Goal: Task Accomplishment & Management: Use online tool/utility

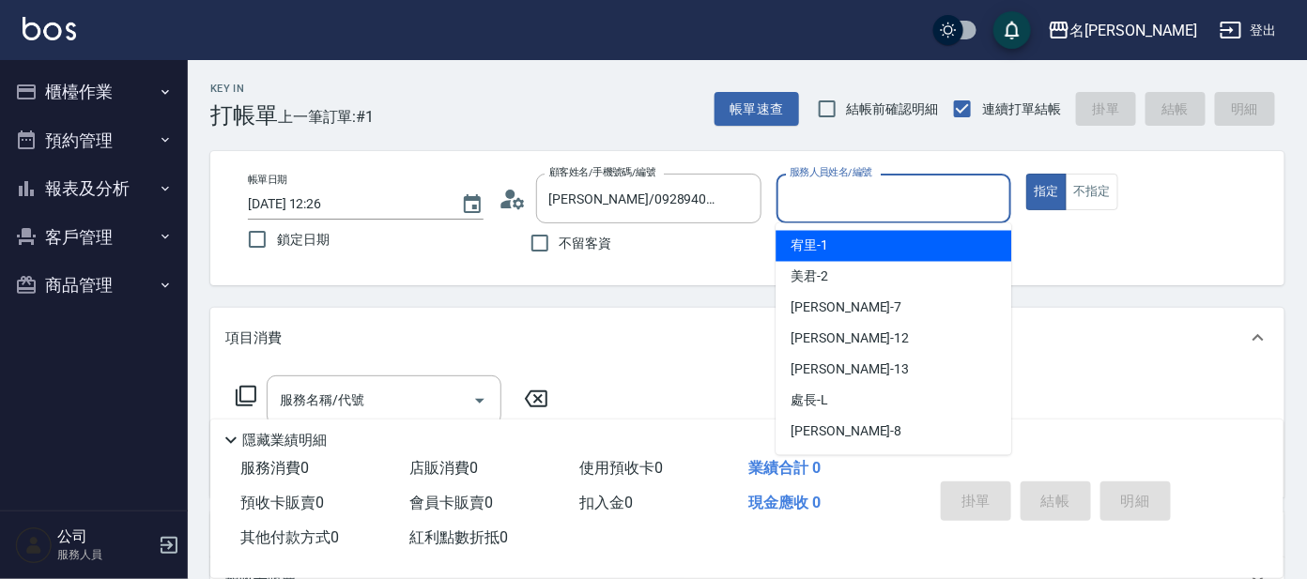
click at [830, 212] on input "服務人員姓名/編號" at bounding box center [894, 198] width 219 height 33
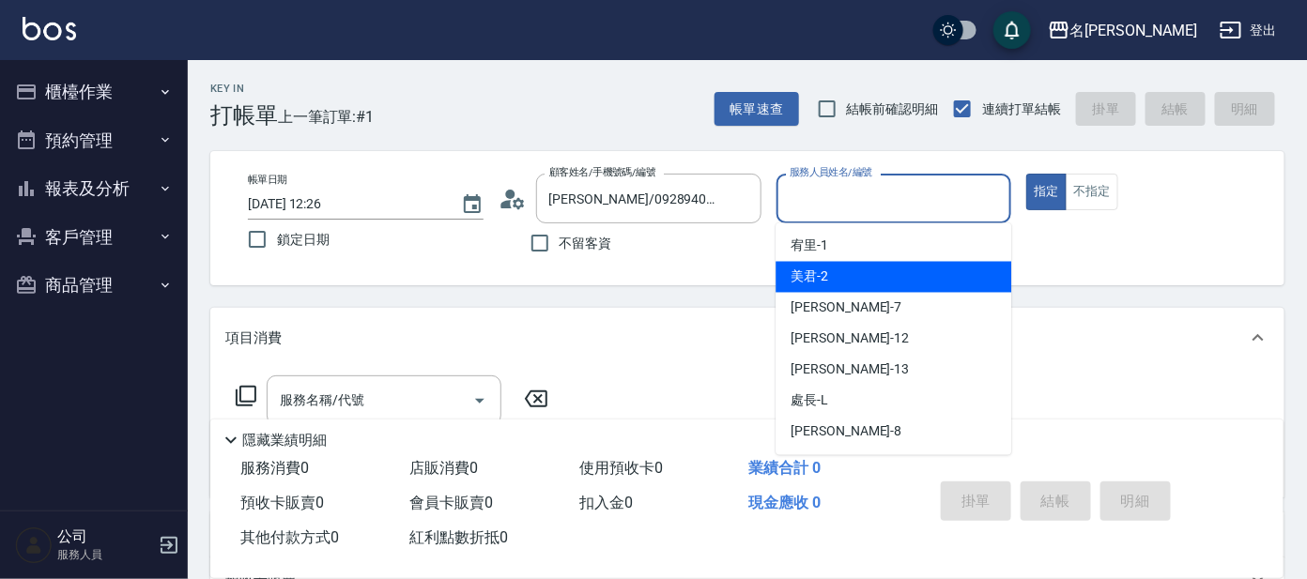
click at [856, 274] on div "美君 -2" at bounding box center [894, 277] width 236 height 31
type input "美君-2"
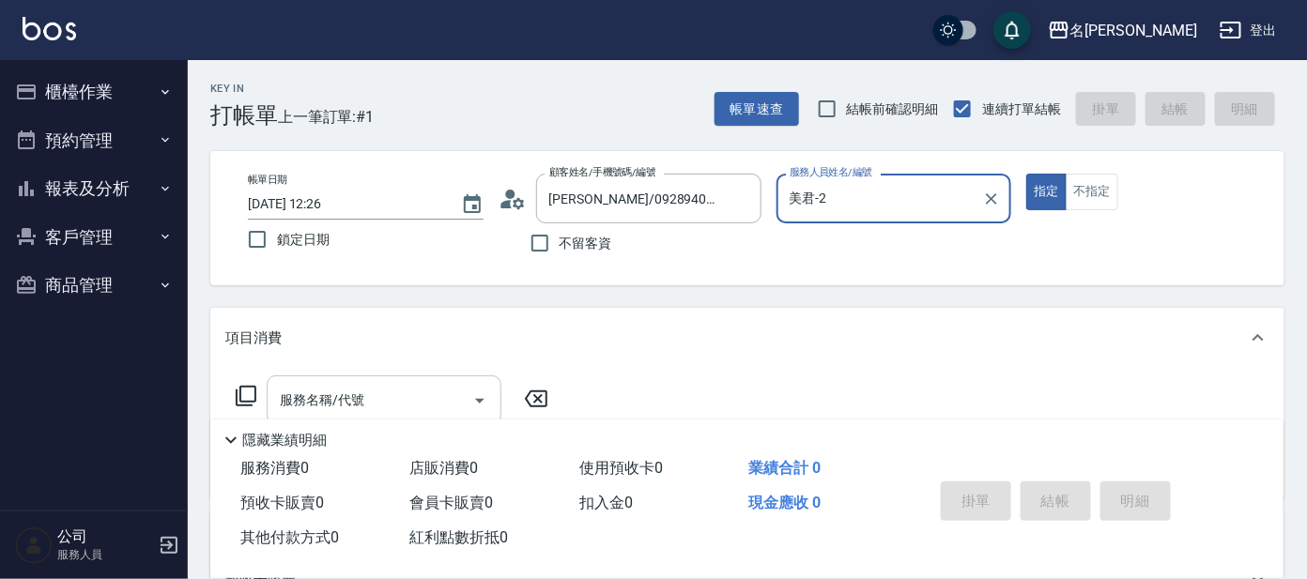
click at [412, 393] on input "服務名稱/代號" at bounding box center [370, 400] width 190 height 33
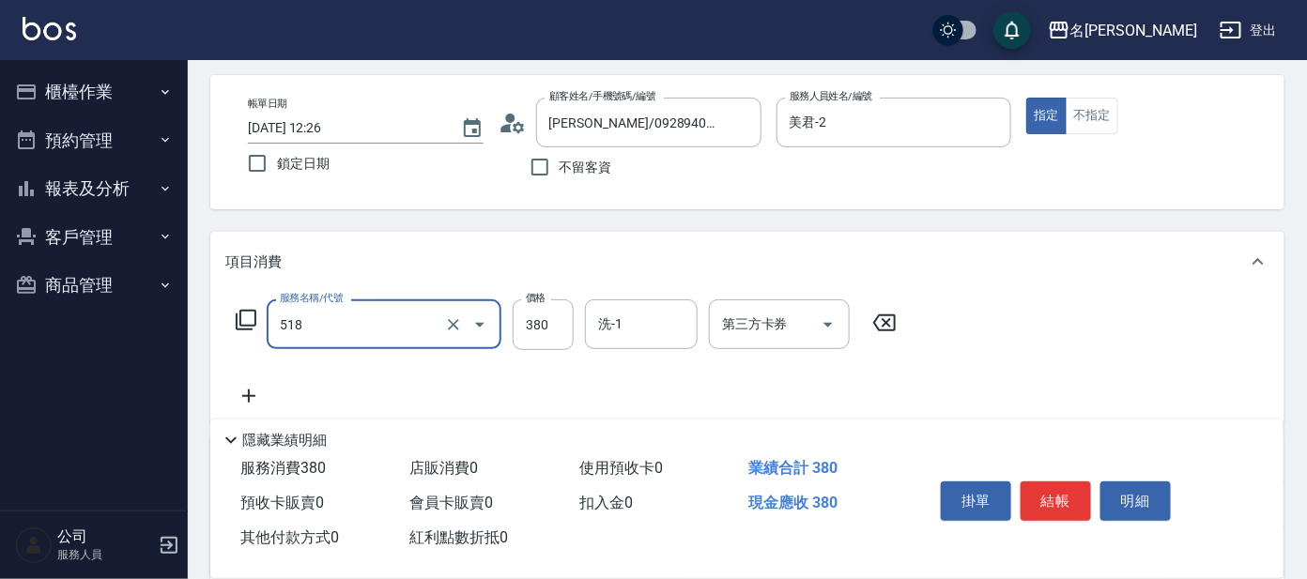
scroll to position [116, 0]
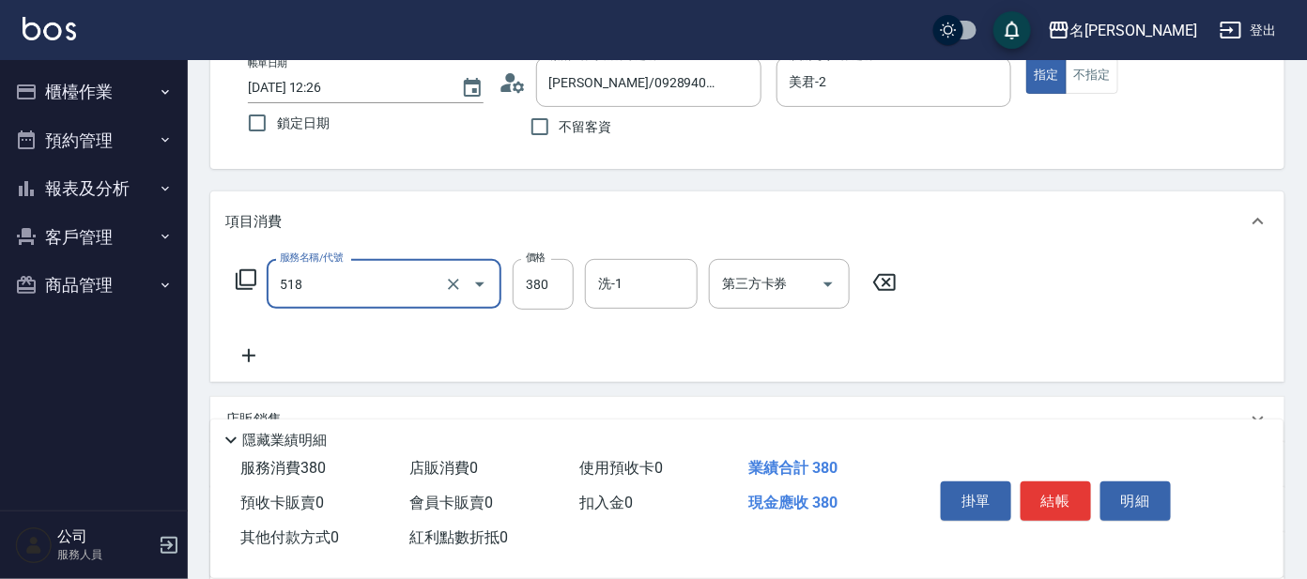
type input "舒壓+洗髮+養髮(518)"
click at [254, 360] on icon at bounding box center [248, 356] width 47 height 23
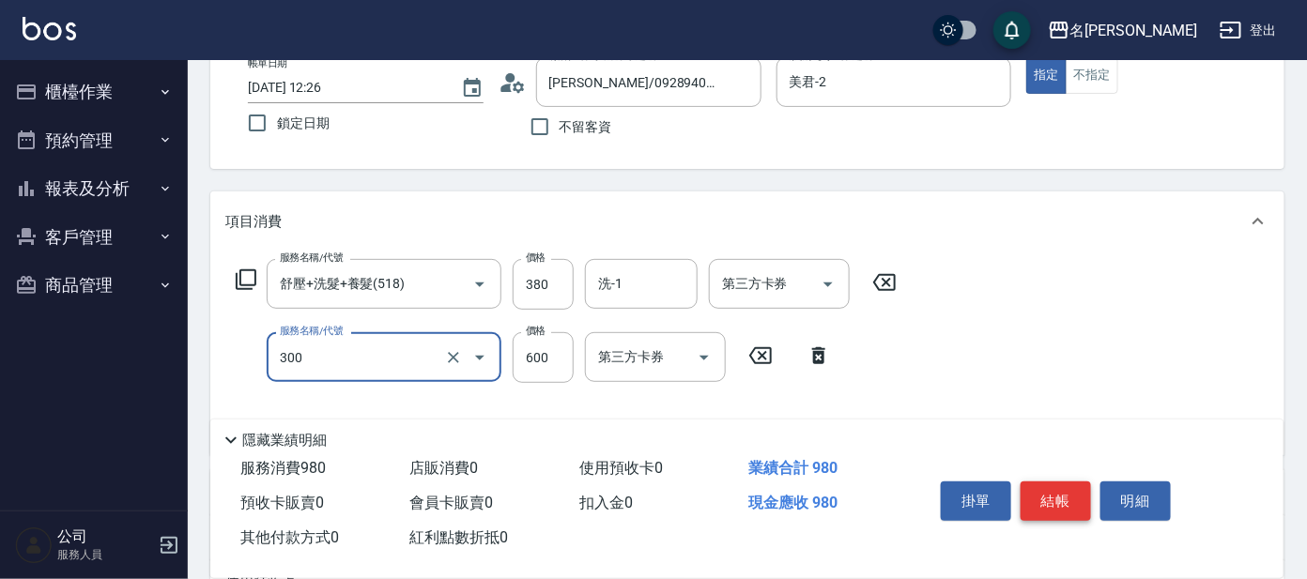
type input "剪髮 講師級設計師(300)"
click at [1055, 487] on button "結帳" at bounding box center [1056, 501] width 70 height 39
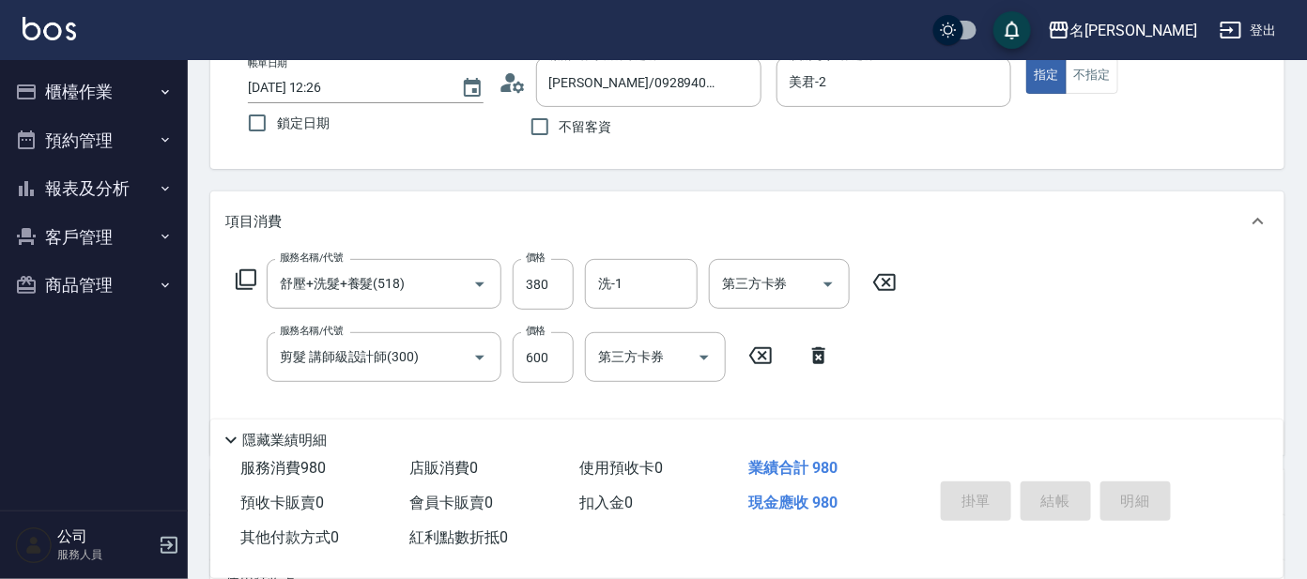
type input "[DATE] 13:11"
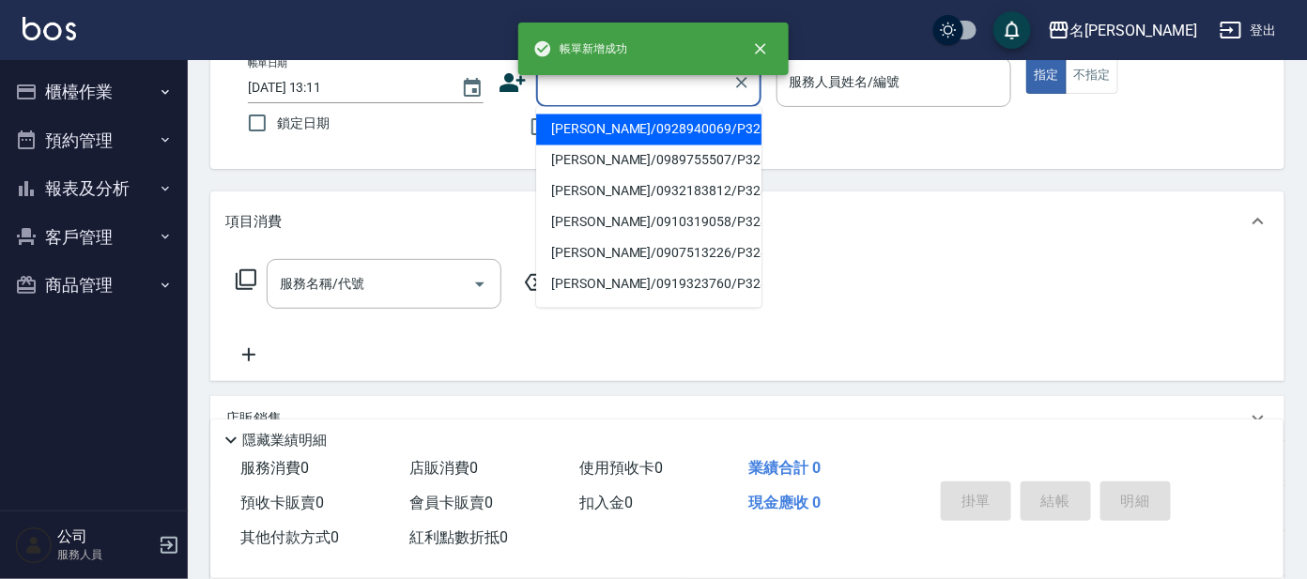
click at [594, 85] on input "顧客姓名/手機號碼/編號" at bounding box center [635, 82] width 180 height 33
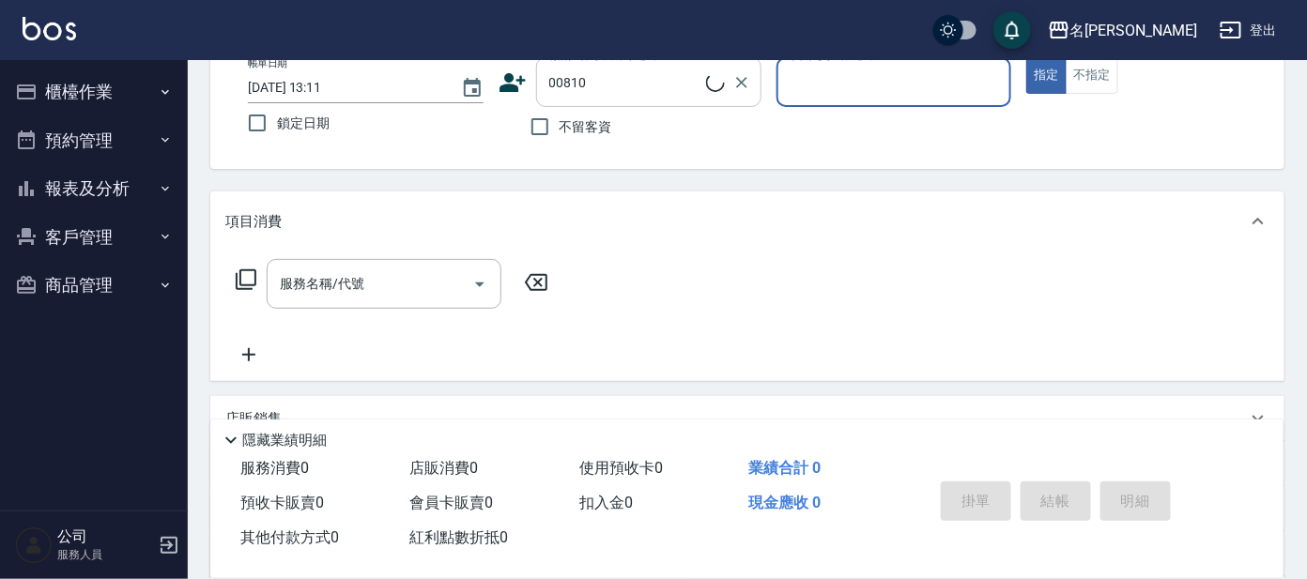
type input "[PERSON_NAME]/0932255682/00810"
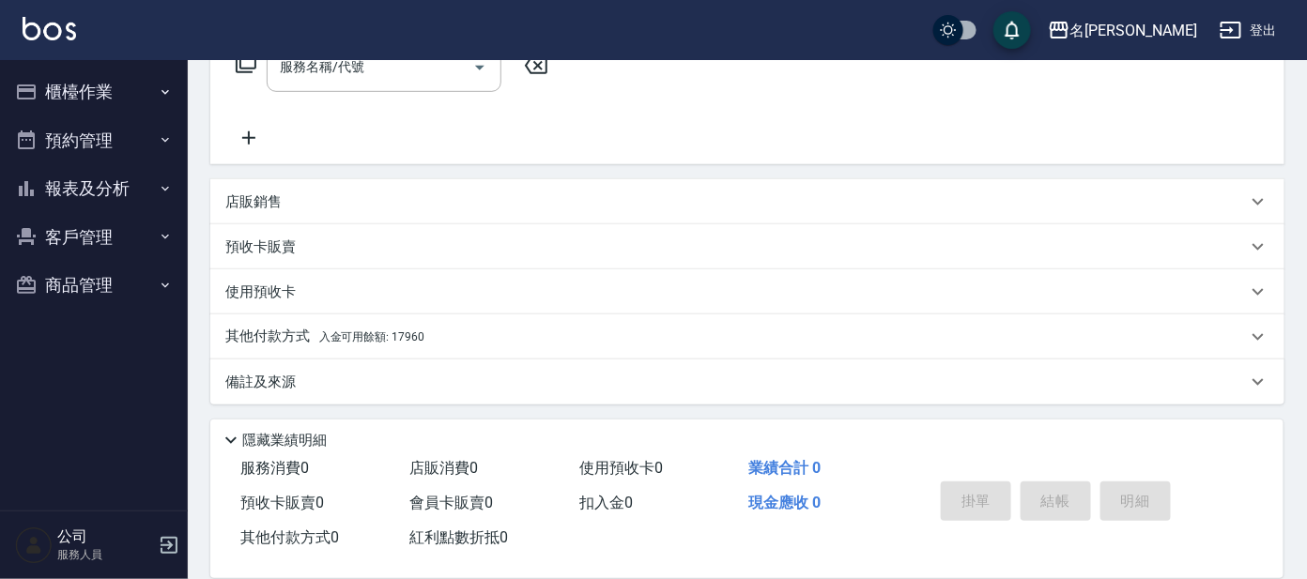
scroll to position [334, 0]
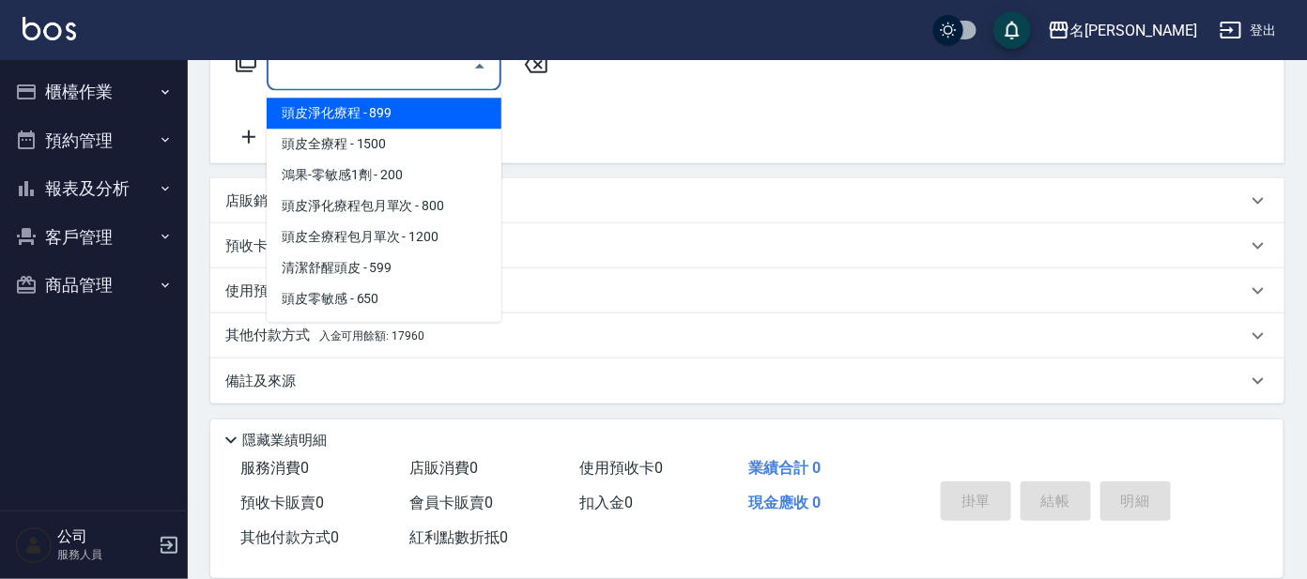
click at [367, 72] on input "服務名稱/代號" at bounding box center [370, 66] width 190 height 33
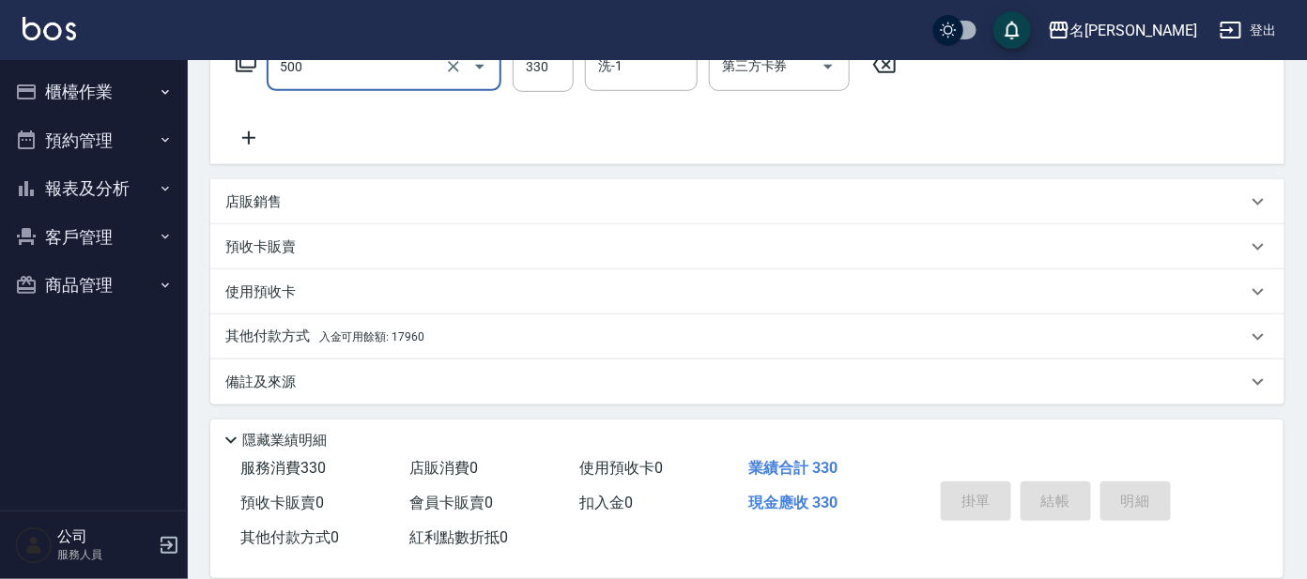
type input "高階洗髮(500)"
click at [395, 335] on span "入金可用餘額: 17960" at bounding box center [371, 337] width 105 height 13
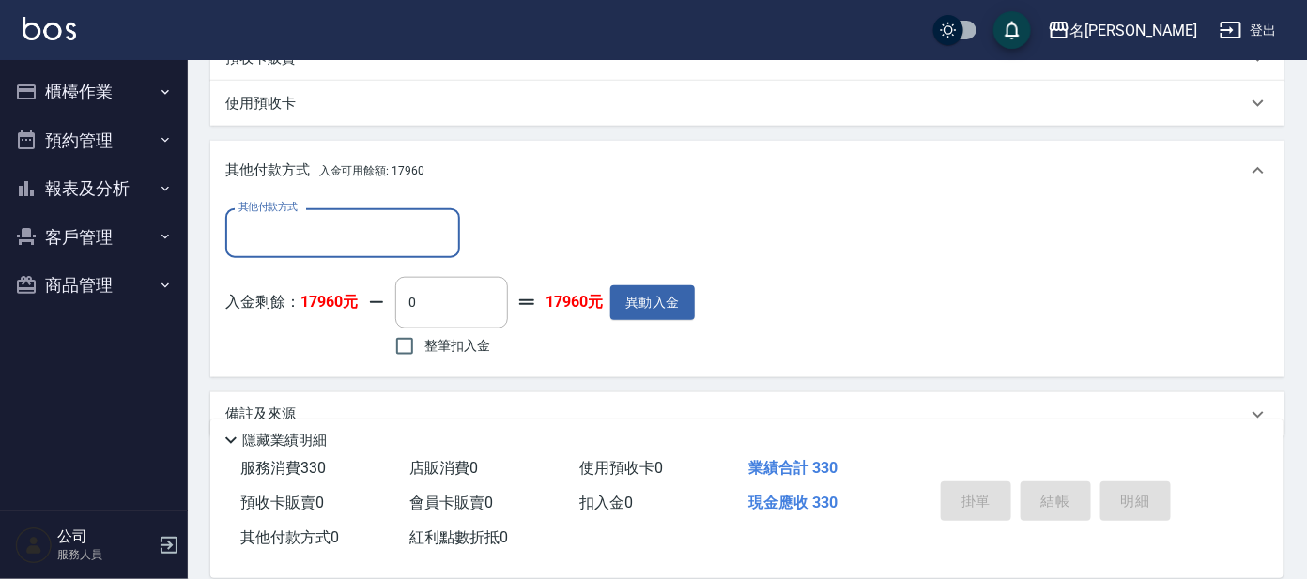
scroll to position [555, 0]
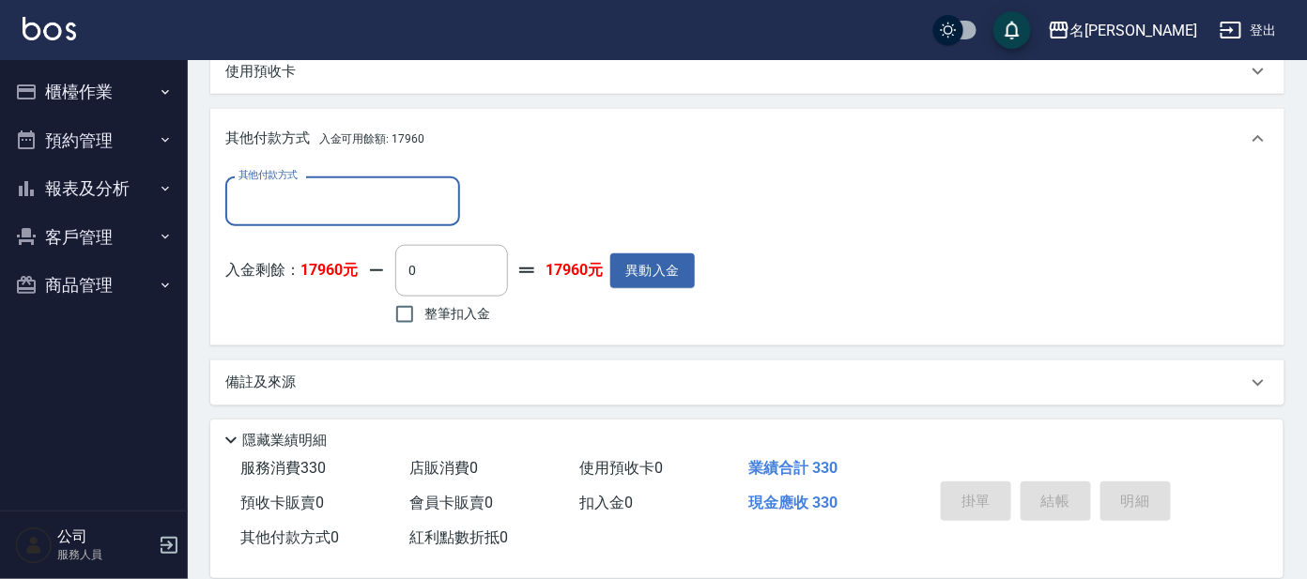
click at [455, 306] on span "整筆扣入金" at bounding box center [457, 314] width 66 height 20
click at [424, 306] on input "整筆扣入金" at bounding box center [404, 314] width 39 height 39
checkbox input "true"
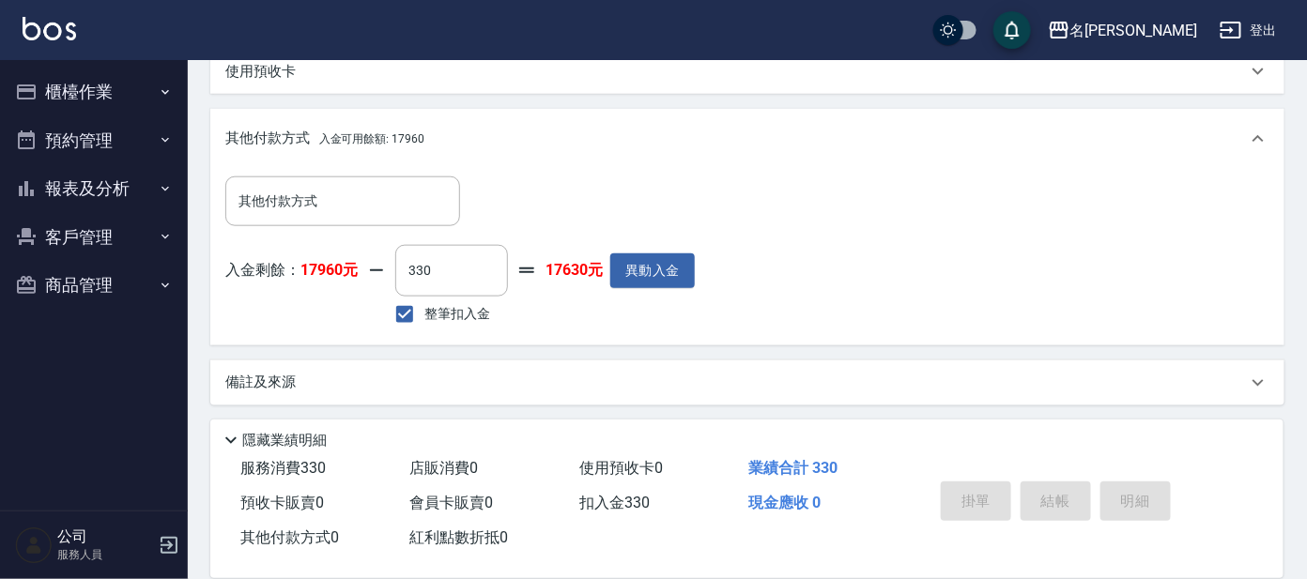
type input "330"
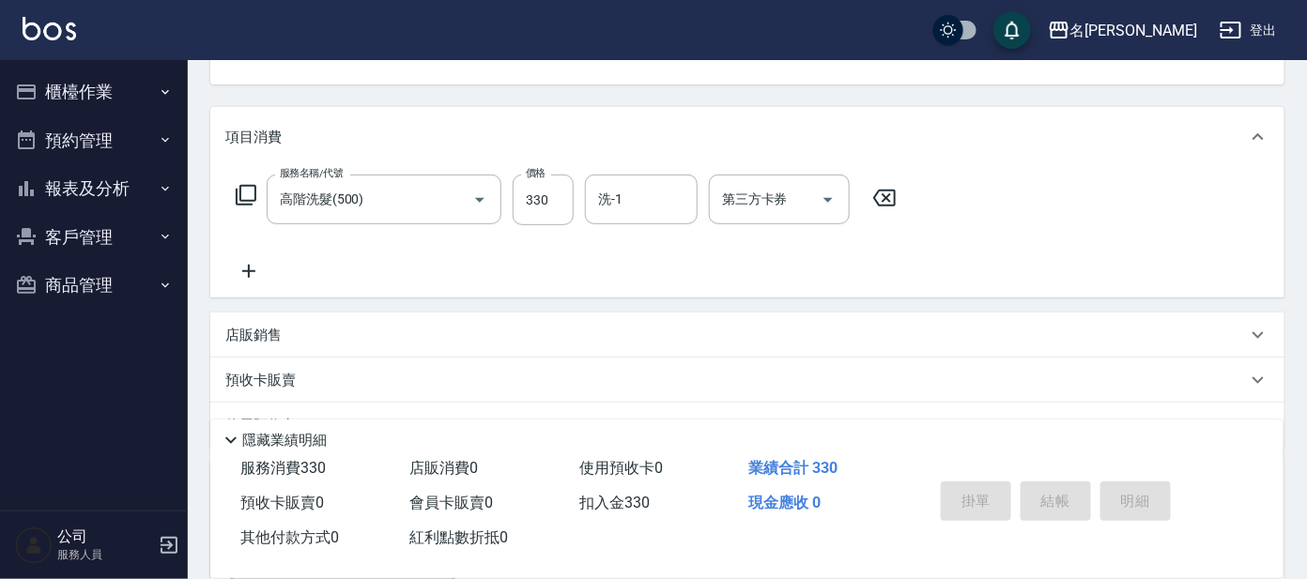
scroll to position [0, 0]
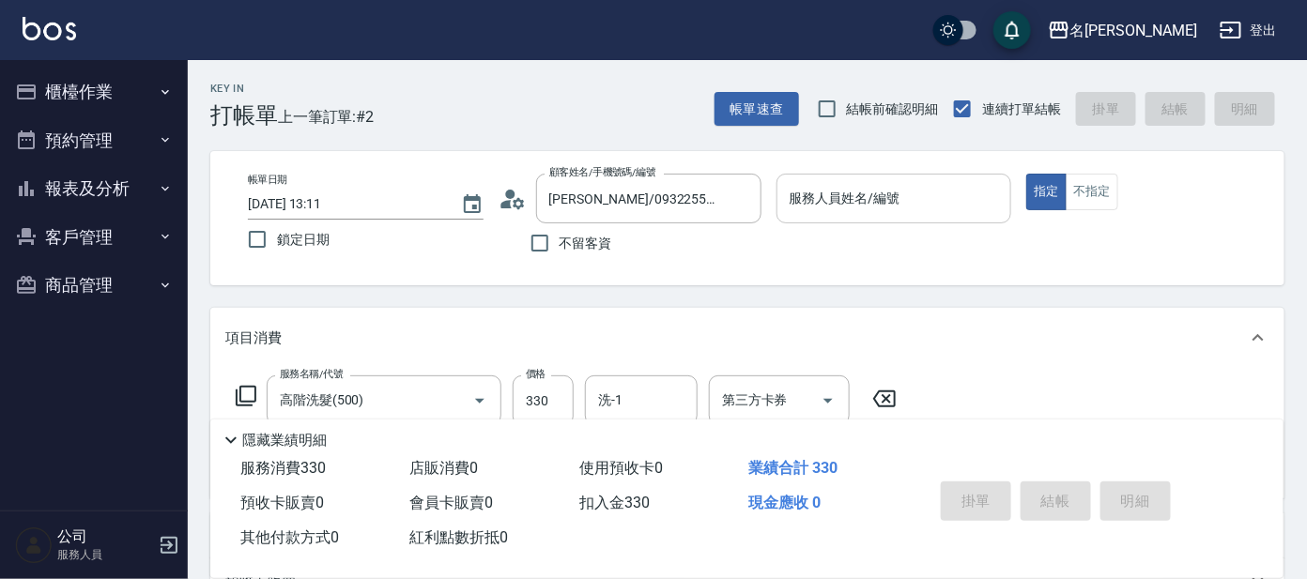
click at [894, 203] on input "服務人員姓名/編號" at bounding box center [894, 198] width 219 height 33
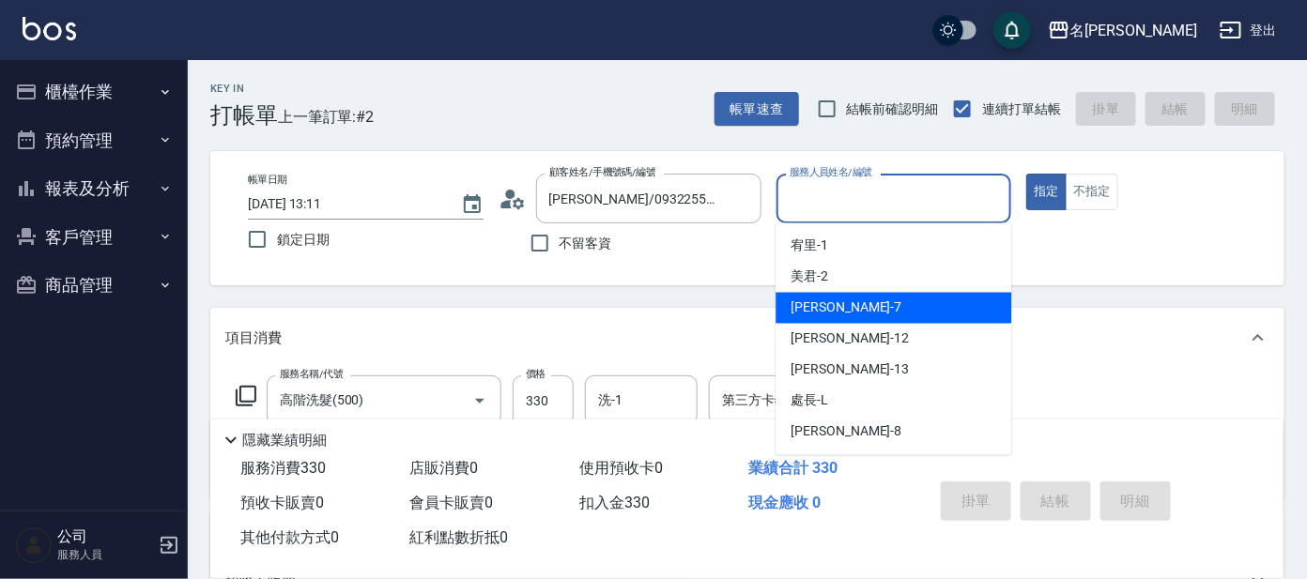
click at [915, 295] on div "[PERSON_NAME] -7" at bounding box center [894, 308] width 236 height 31
type input "[PERSON_NAME]-7"
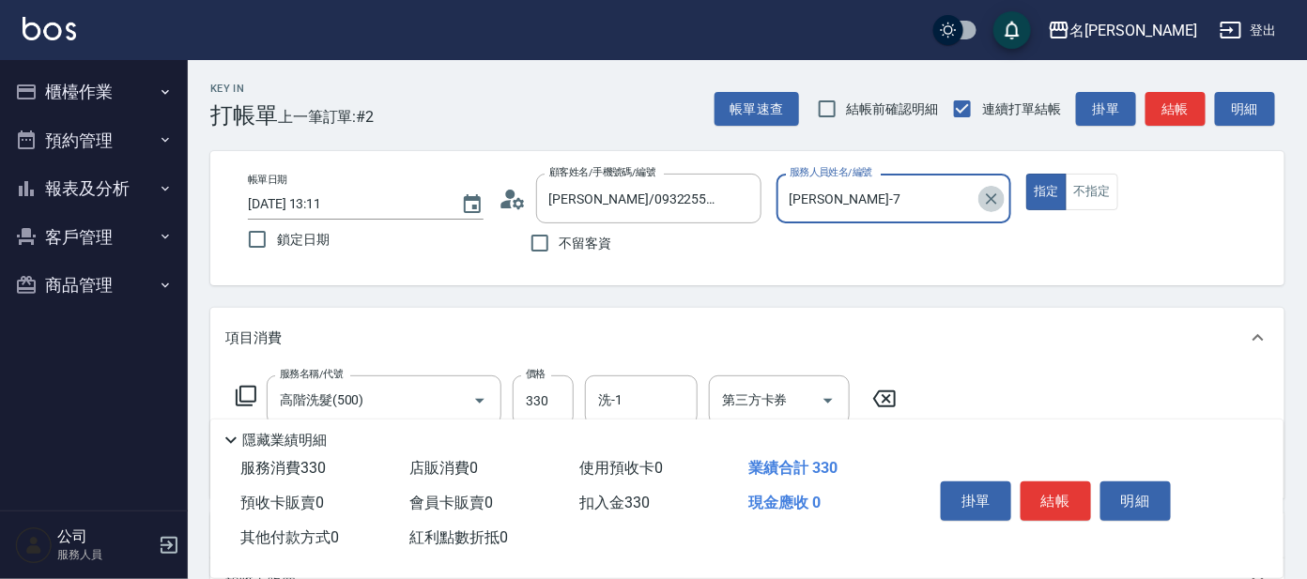
drag, startPoint x: 998, startPoint y: 197, endPoint x: 937, endPoint y: 198, distance: 61.0
click at [991, 193] on icon "Clear" at bounding box center [991, 199] width 19 height 19
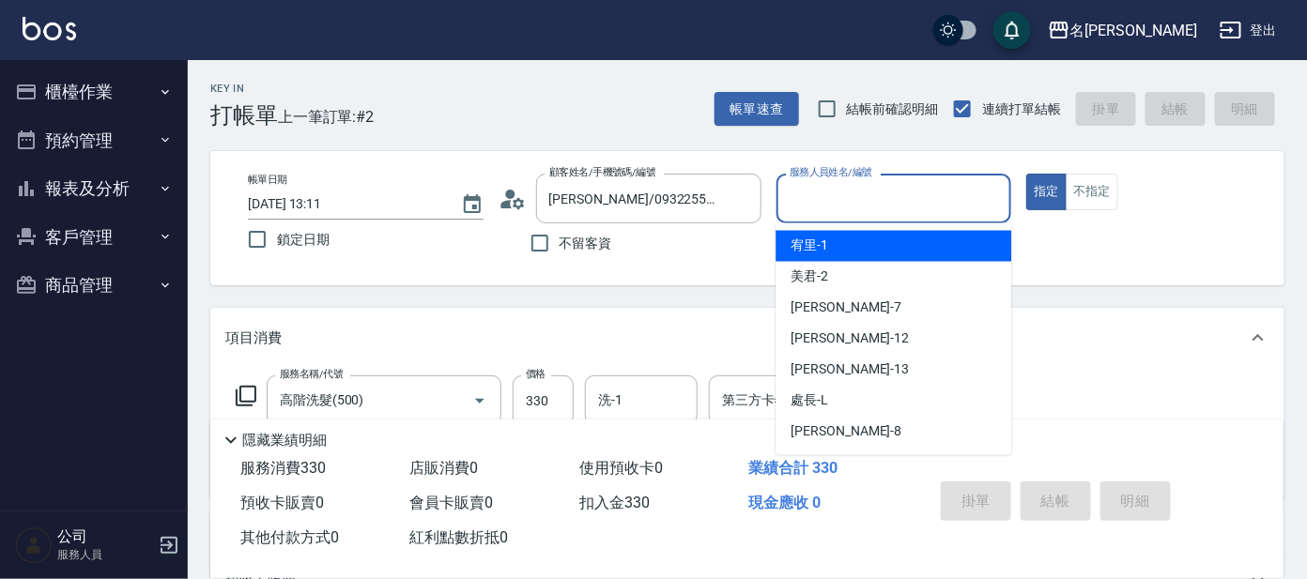
click at [935, 198] on input "服務人員姓名/編號" at bounding box center [894, 198] width 219 height 33
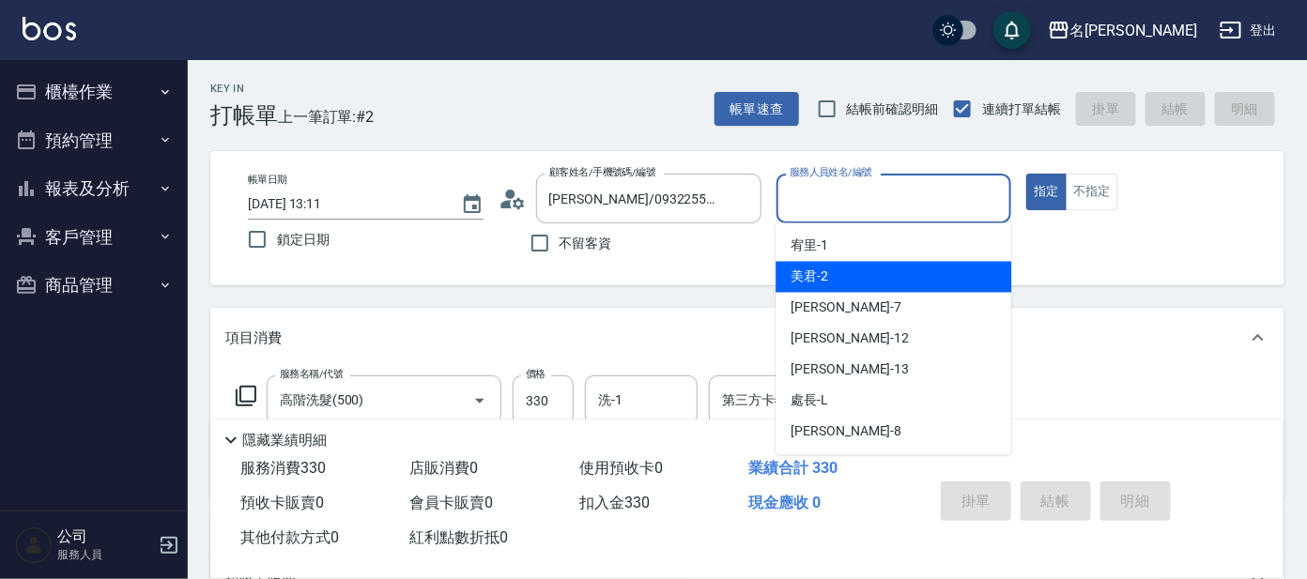
click at [935, 275] on div "美君 -2" at bounding box center [894, 277] width 236 height 31
type input "美君-2"
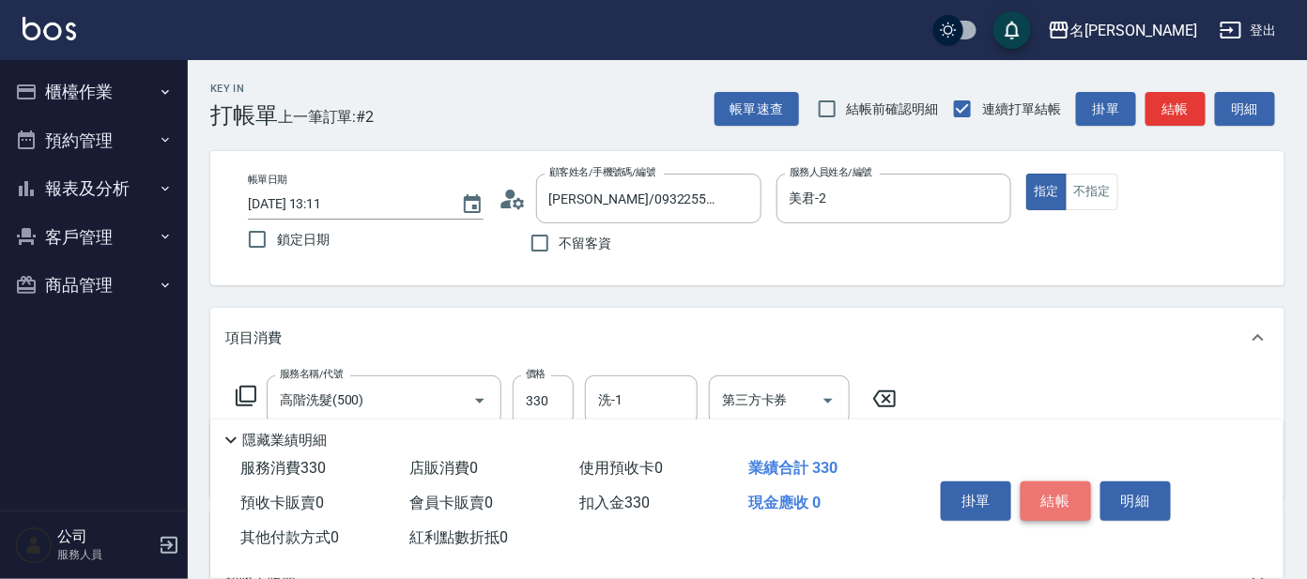
click at [1060, 501] on button "結帳" at bounding box center [1056, 501] width 70 height 39
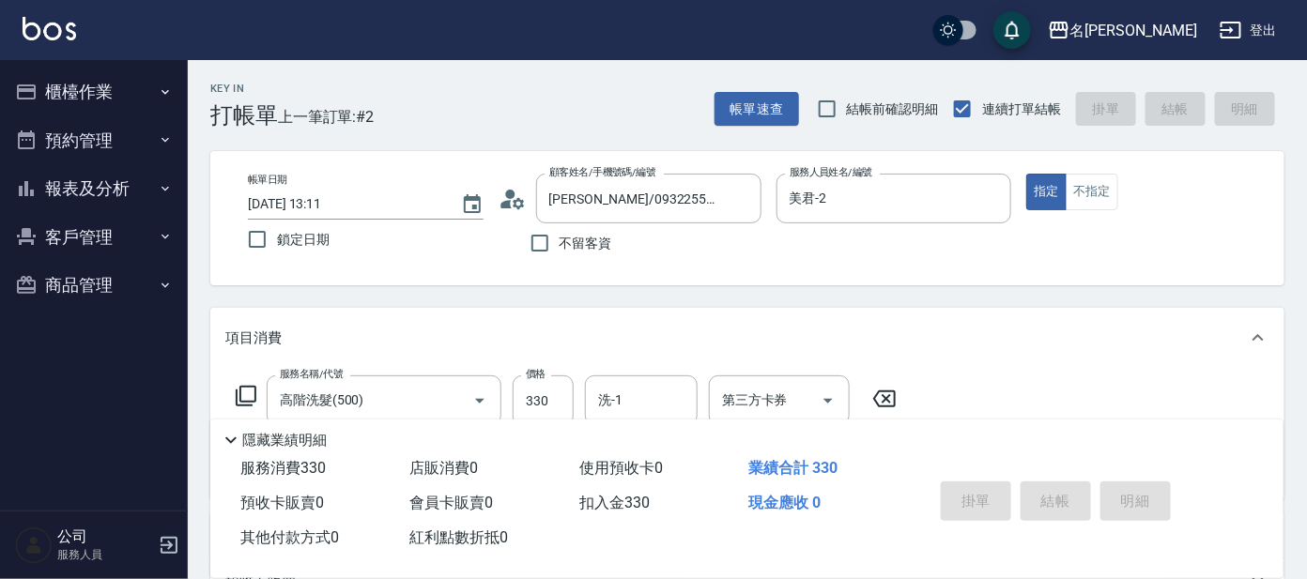
type input "[DATE] 13:12"
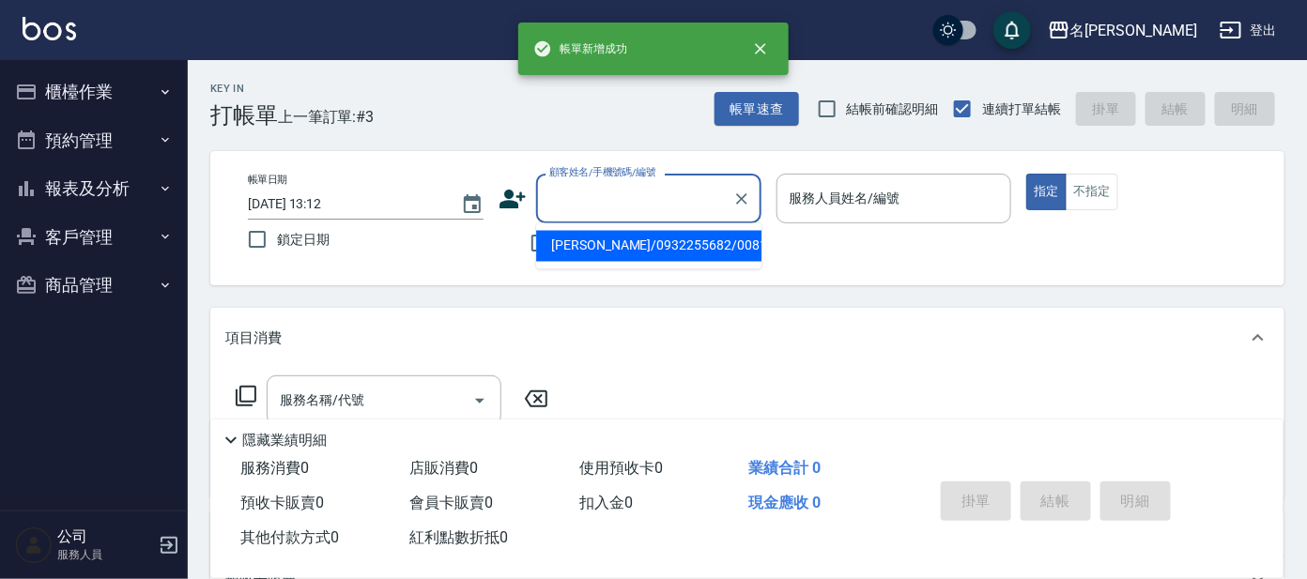
click at [634, 206] on input "顧客姓名/手機號碼/編號" at bounding box center [635, 198] width 180 height 33
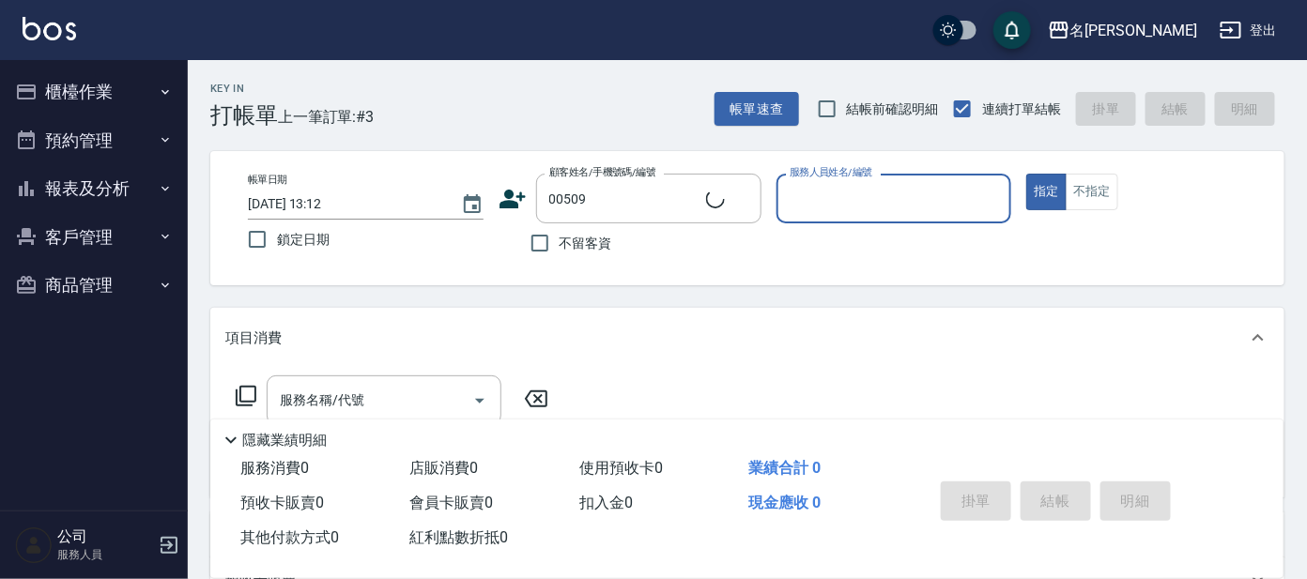
type input "[PERSON_NAME]/0952718614/00509"
type input "美君-2"
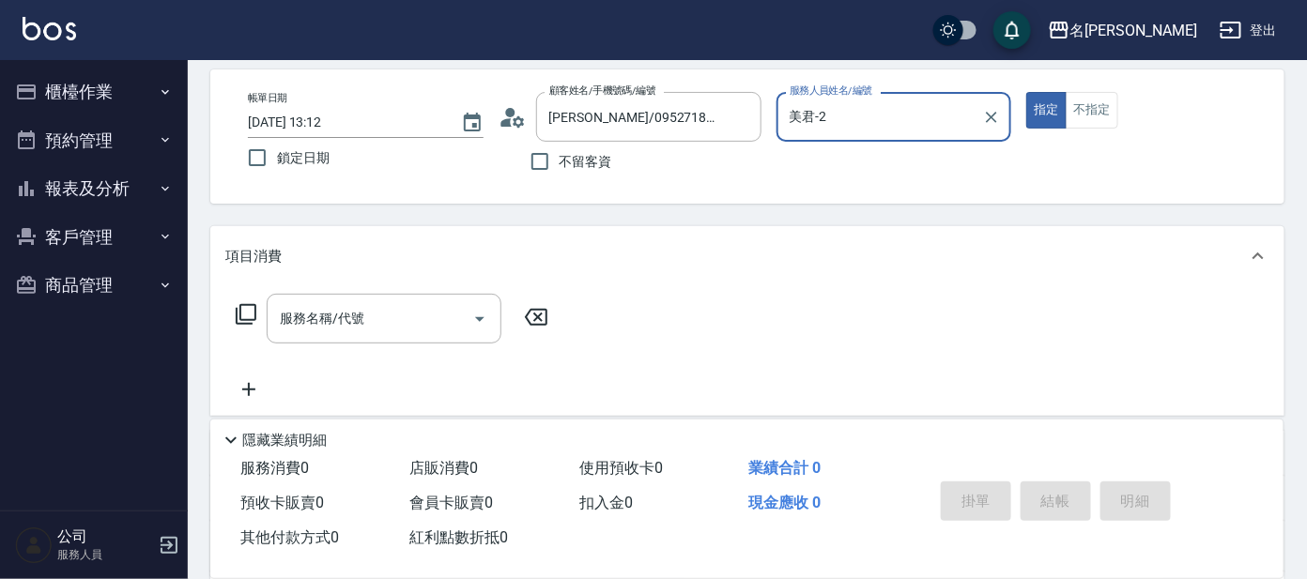
scroll to position [339, 0]
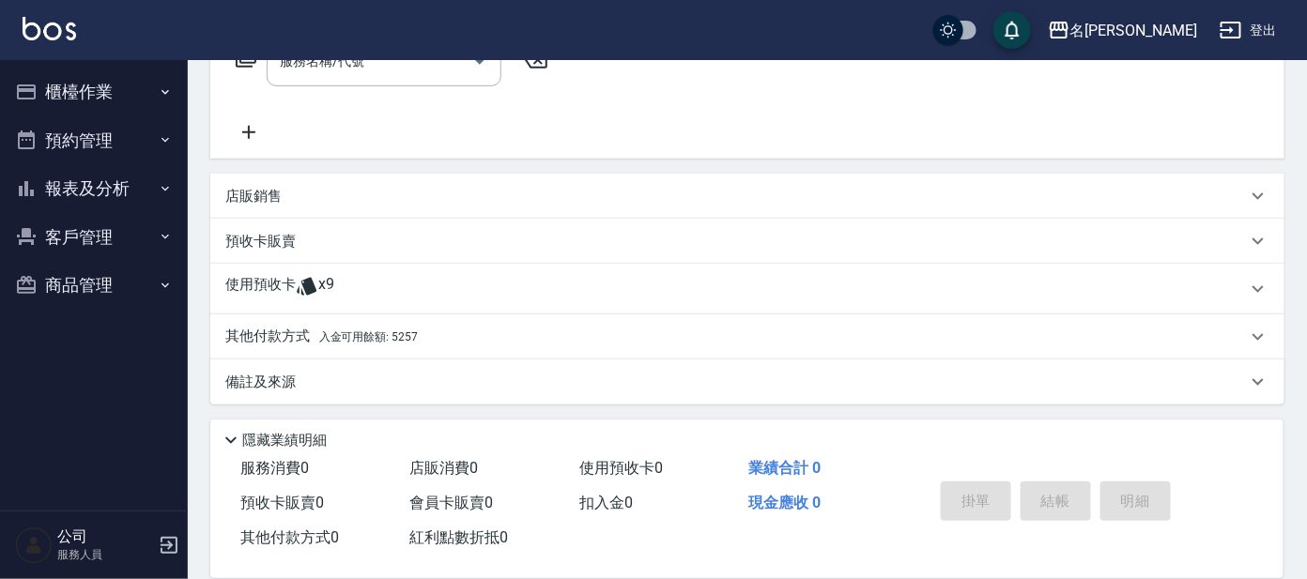
click at [385, 334] on span "入金可用餘額: 5257" at bounding box center [368, 337] width 99 height 13
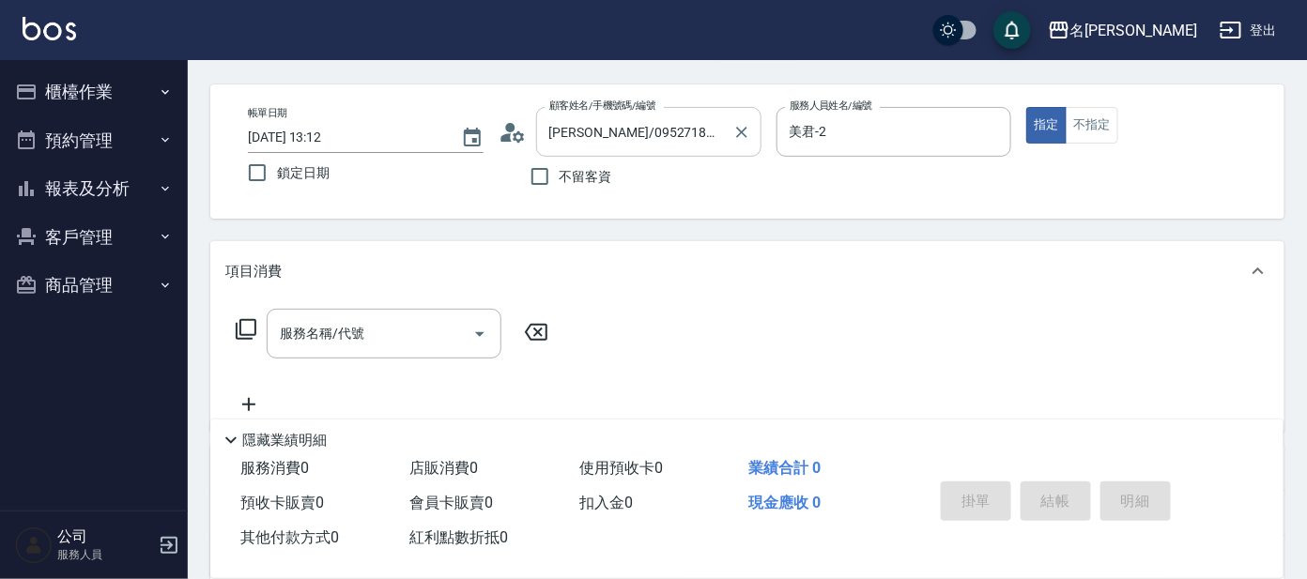
scroll to position [0, 0]
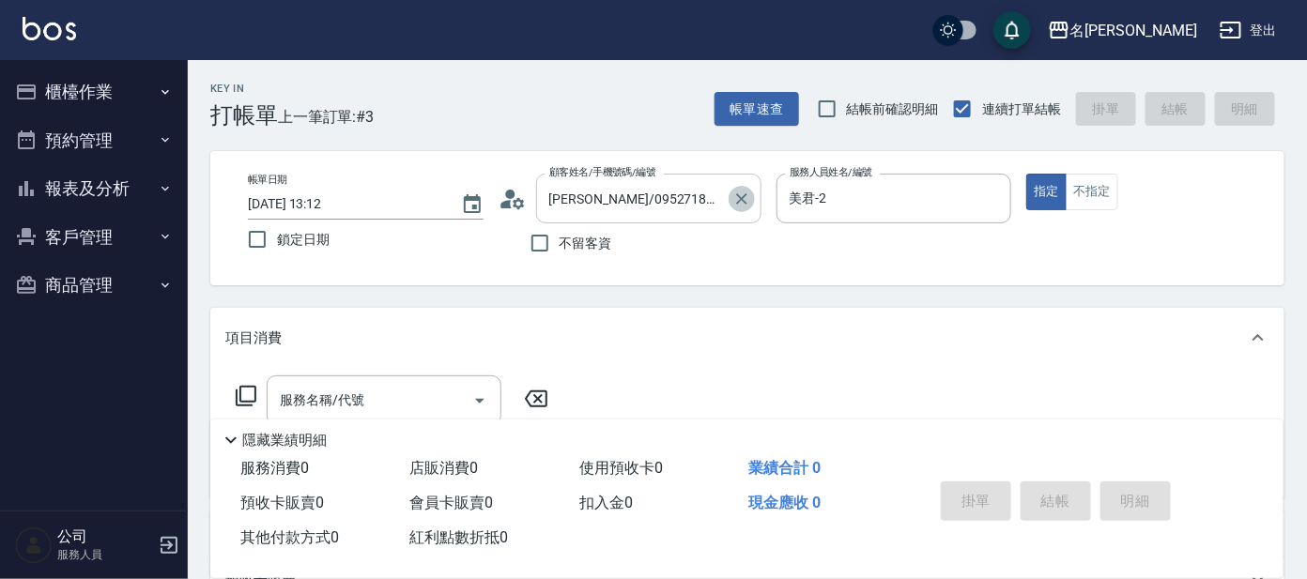
click at [738, 196] on icon "Clear" at bounding box center [741, 199] width 19 height 19
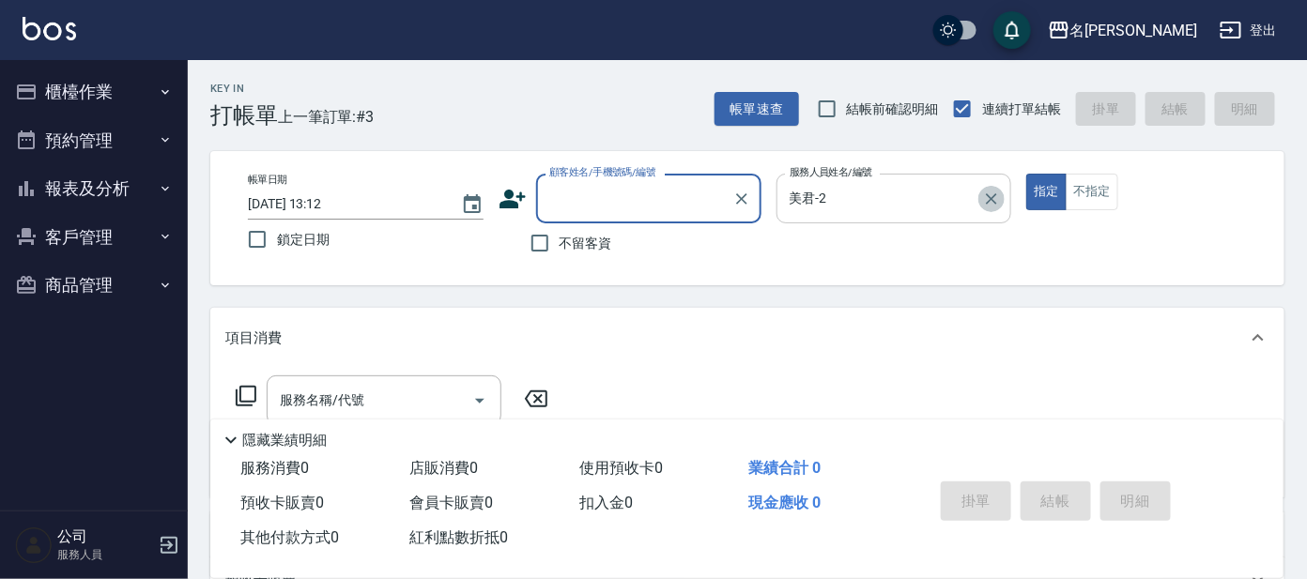
click at [995, 201] on icon "Clear" at bounding box center [992, 198] width 11 height 11
click at [579, 218] on div "顧客姓名/手機號碼/編號" at bounding box center [648, 199] width 225 height 50
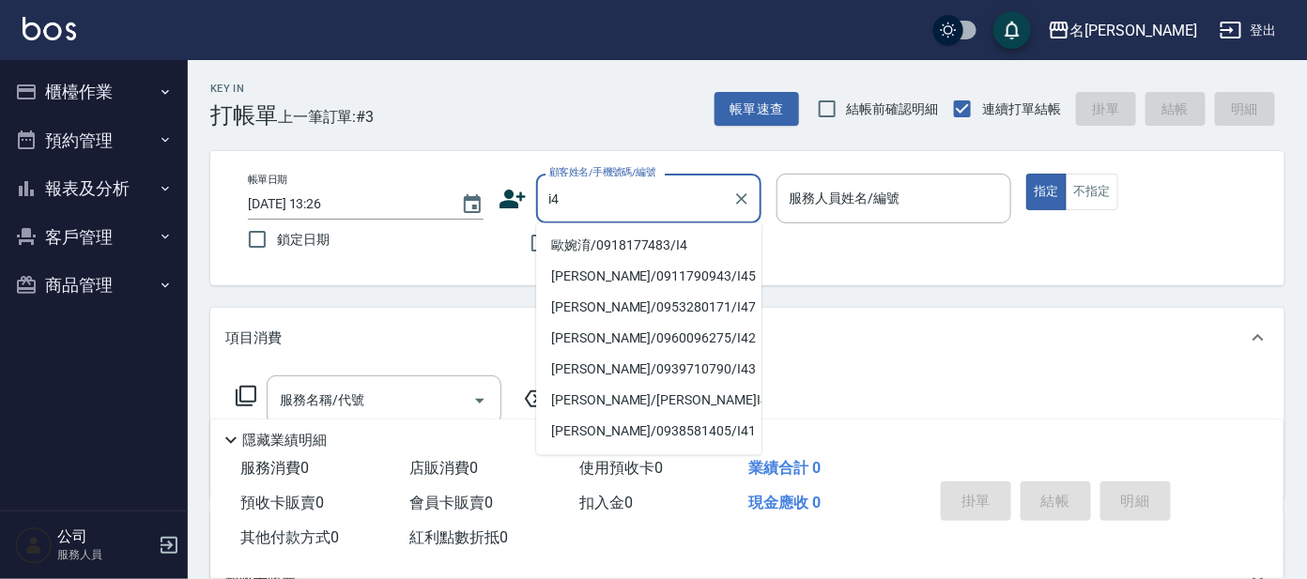
type input "歐婉淯/0918177483/I4"
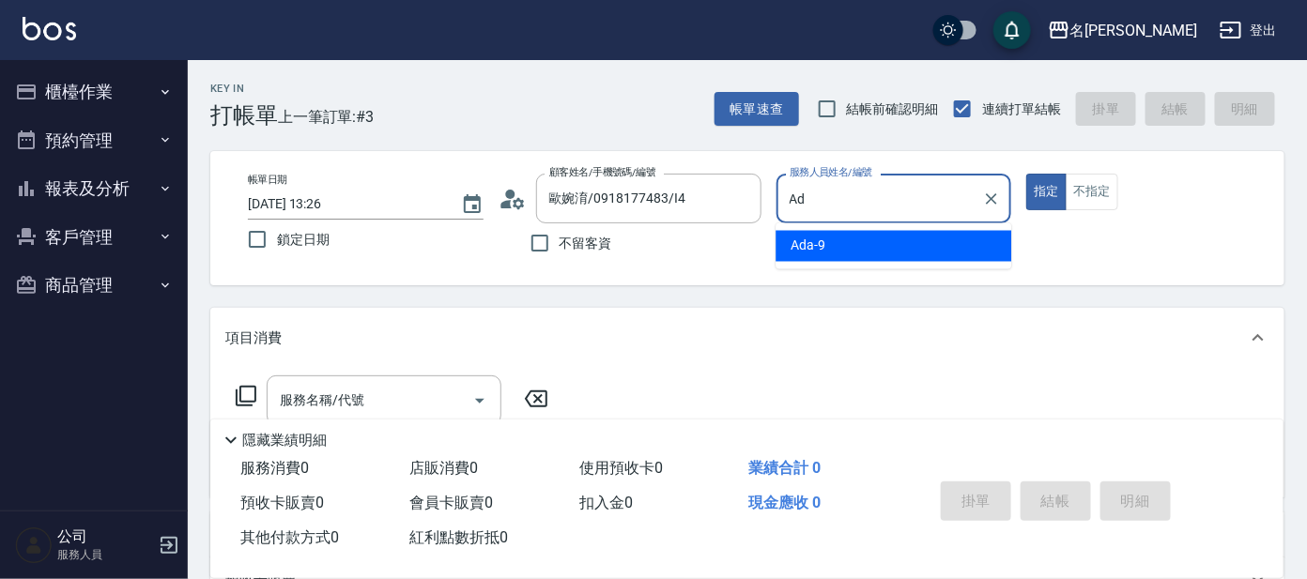
type input "A"
type input "亞璇-8"
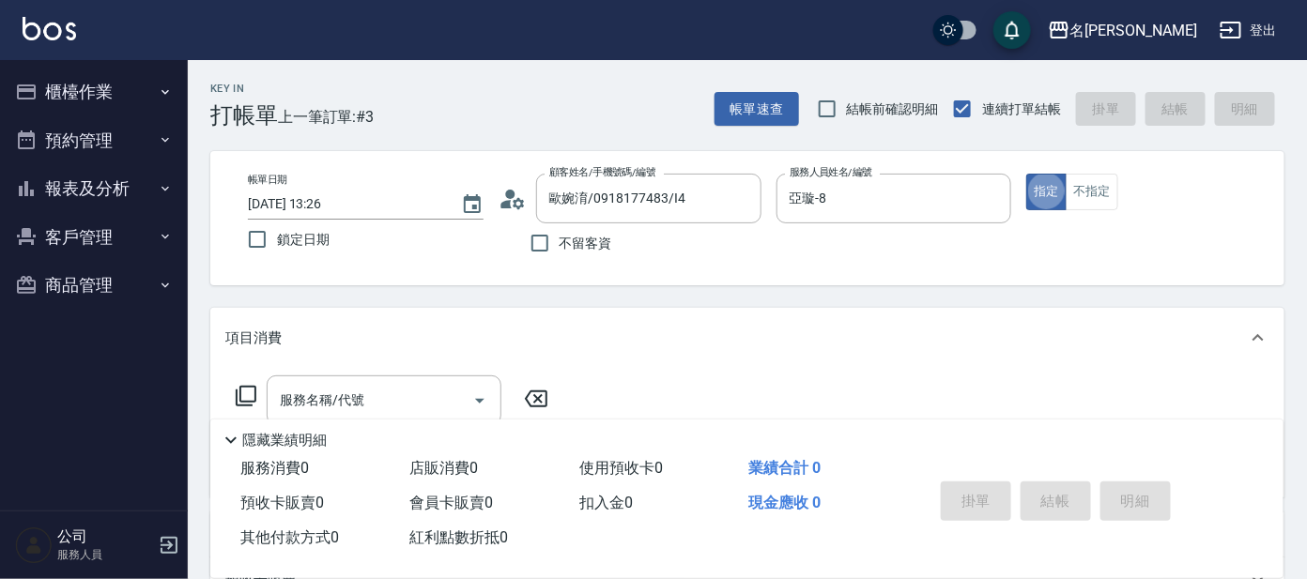
type button "true"
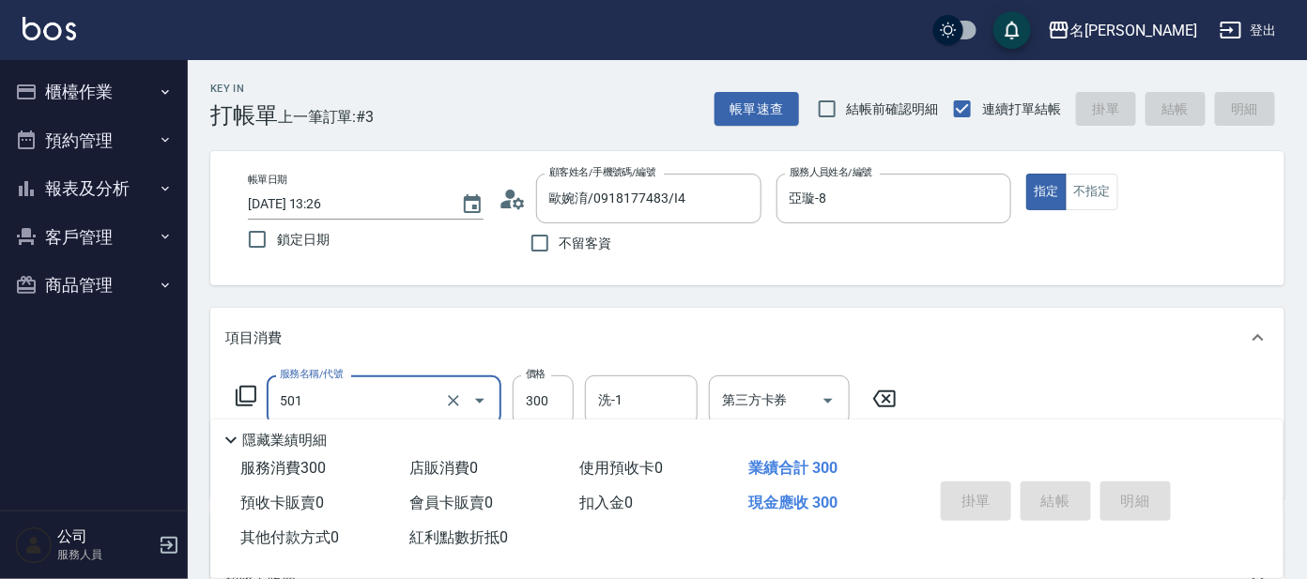
type input "501"
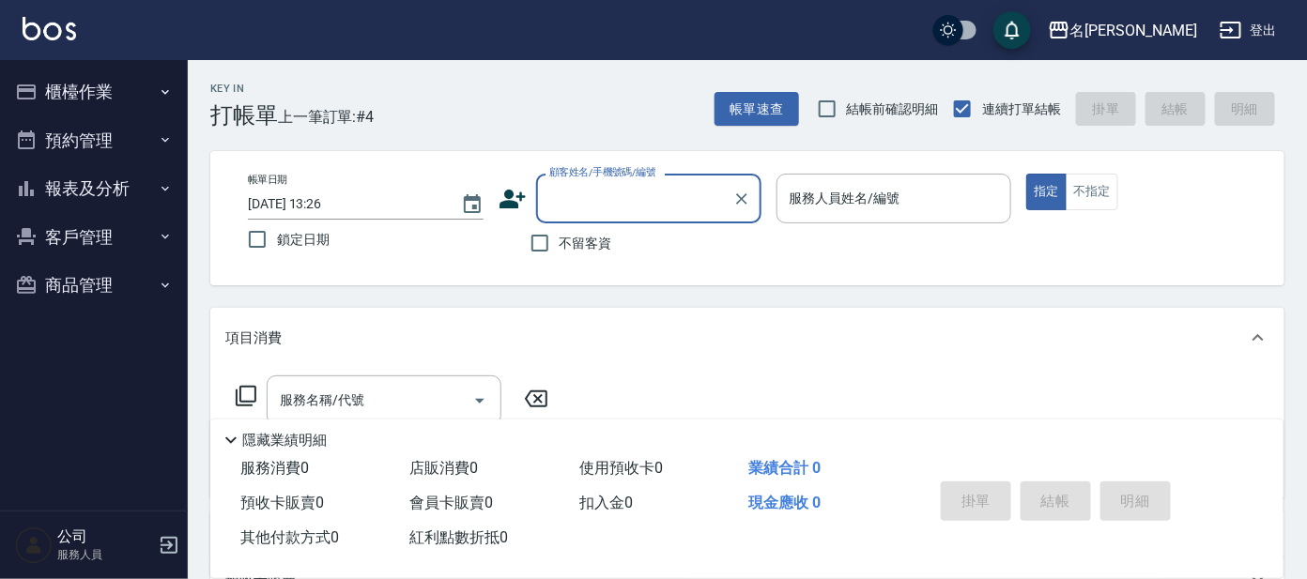
click at [625, 190] on input "顧客姓名/手機號碼/編號" at bounding box center [635, 198] width 180 height 33
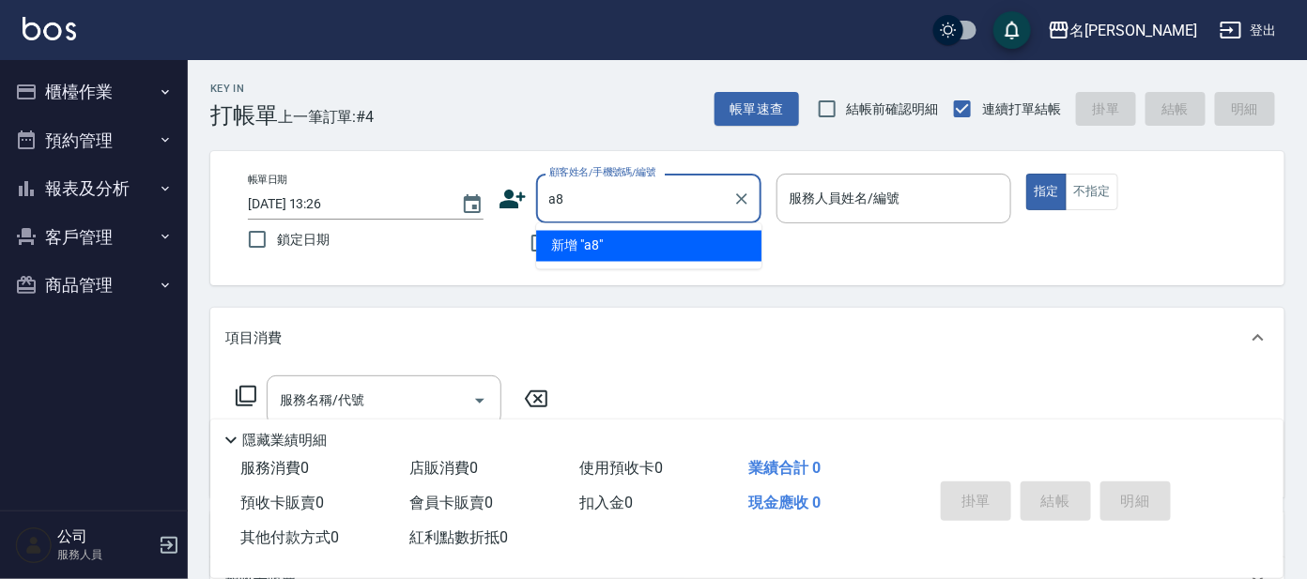
type input "a89"
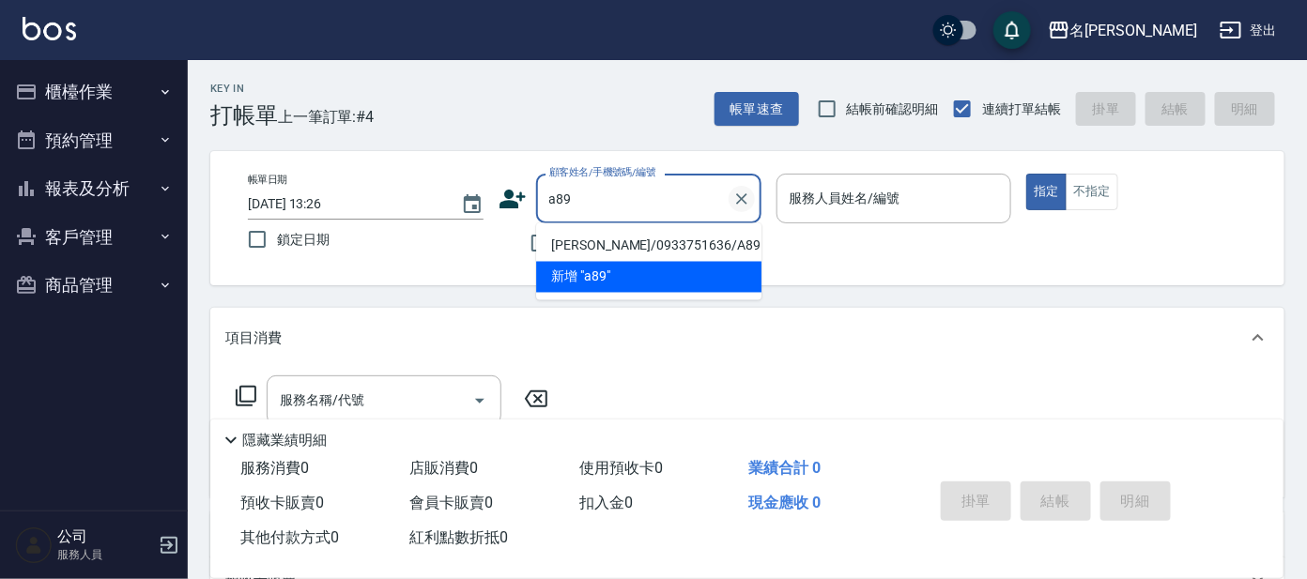
click at [747, 203] on icon "Clear" at bounding box center [741, 199] width 19 height 19
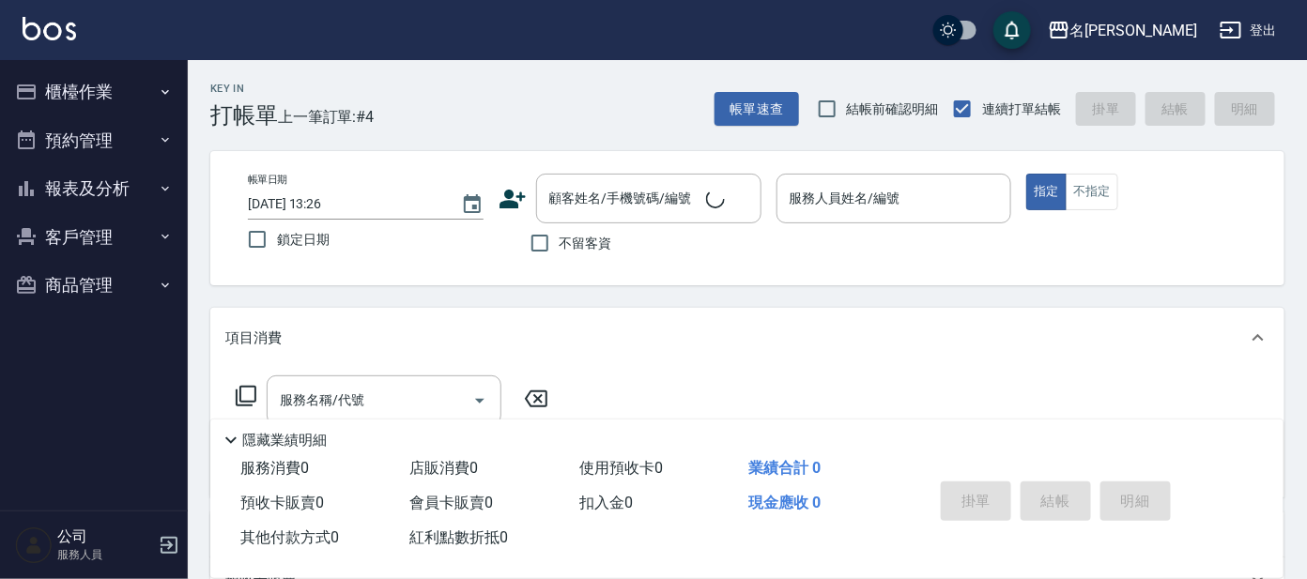
click at [516, 91] on div "Key In 打帳單 上一筆訂單:#4 帳單速查 結帳前確認明細 連續打單結帳 掛單 結帳 明細" at bounding box center [736, 94] width 1097 height 69
click at [75, 100] on button "櫃檯作業" at bounding box center [94, 92] width 173 height 49
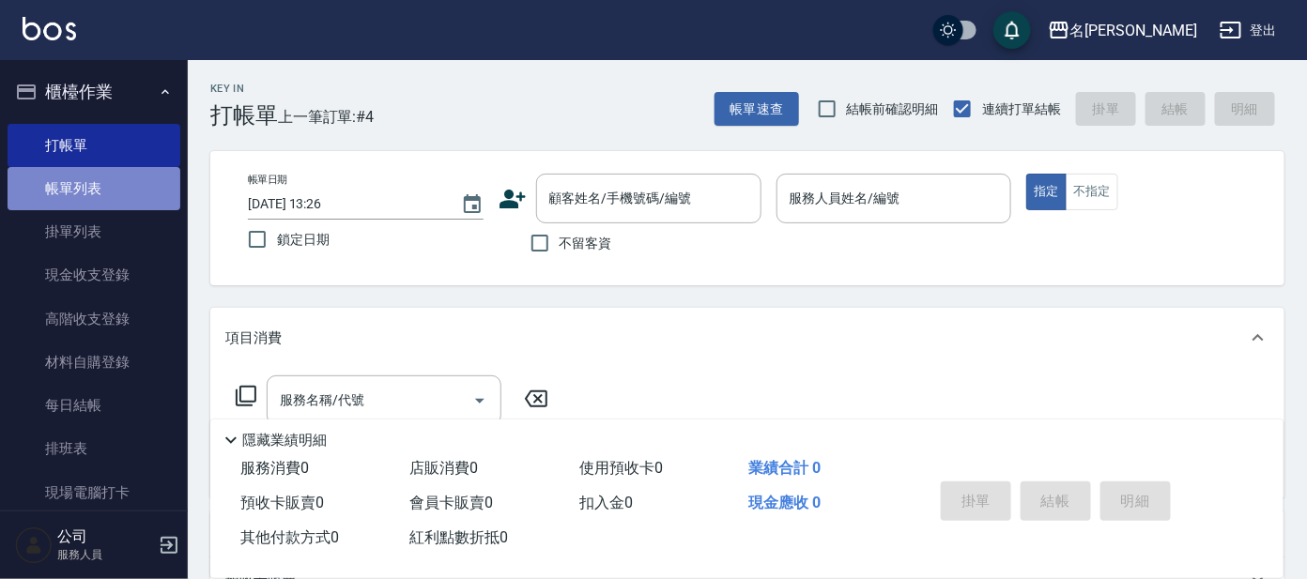
click at [135, 194] on link "帳單列表" at bounding box center [94, 188] width 173 height 43
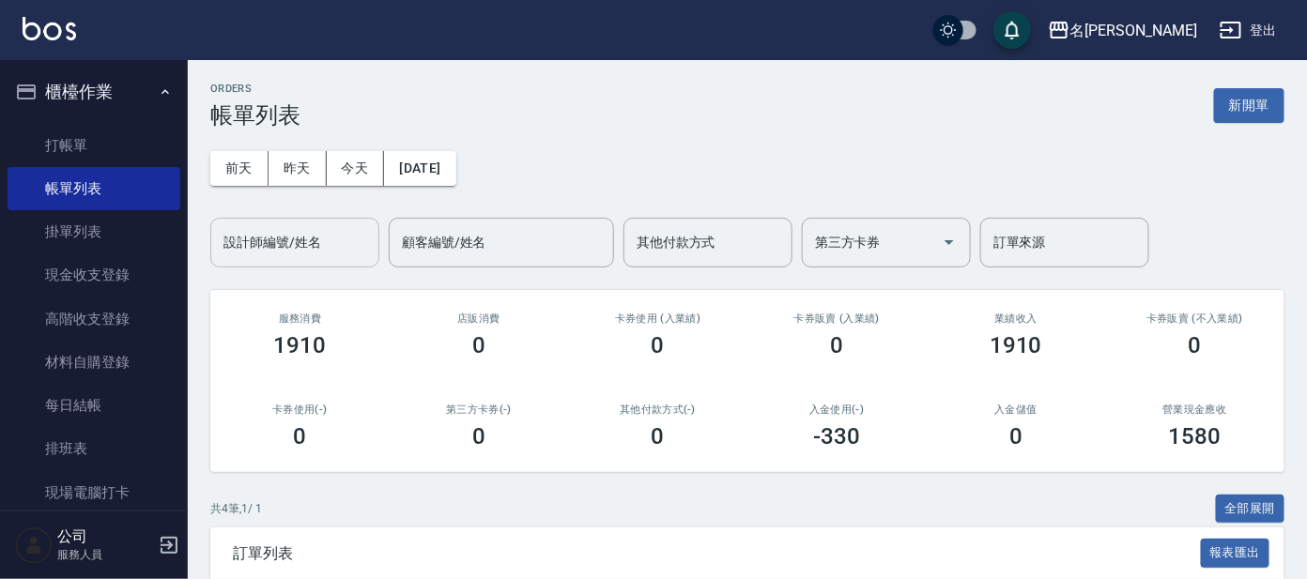
click at [287, 253] on input "設計師編號/姓名" at bounding box center [295, 242] width 152 height 33
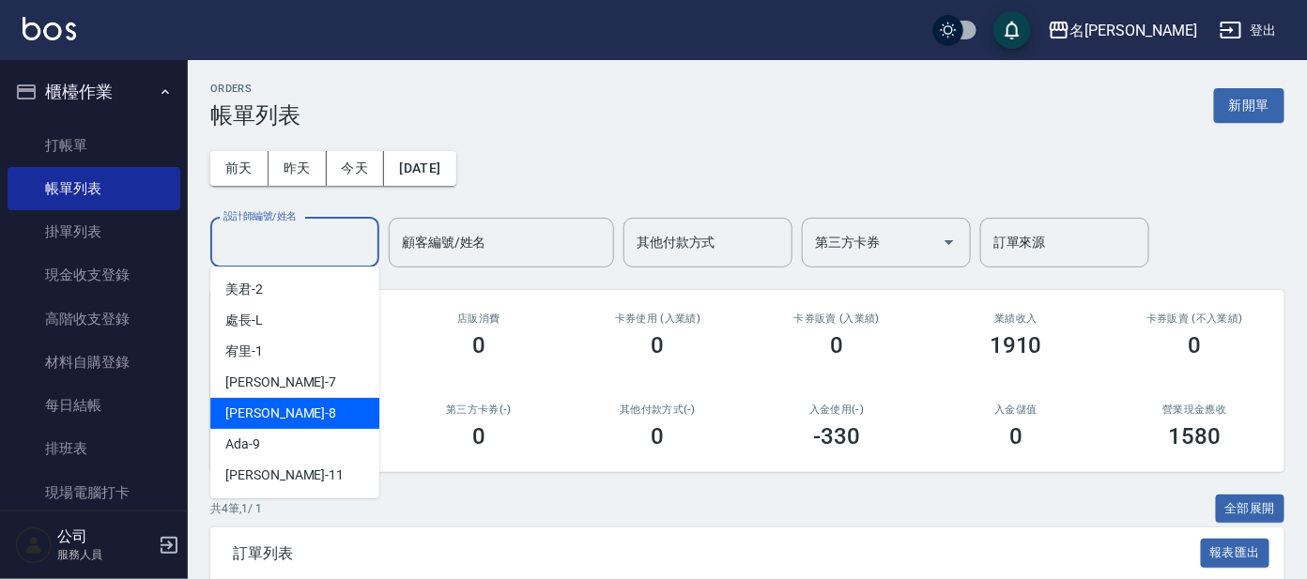
click at [332, 411] on div "[PERSON_NAME] -8" at bounding box center [294, 413] width 169 height 31
type input "亞璇-8"
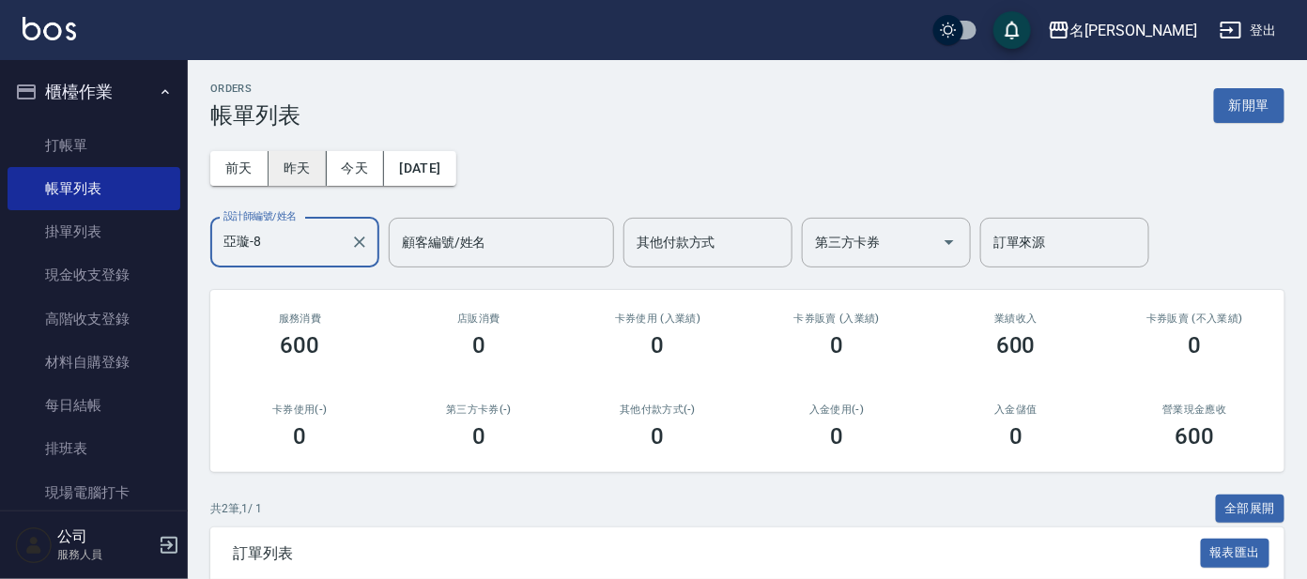
click at [310, 183] on button "昨天" at bounding box center [298, 168] width 58 height 35
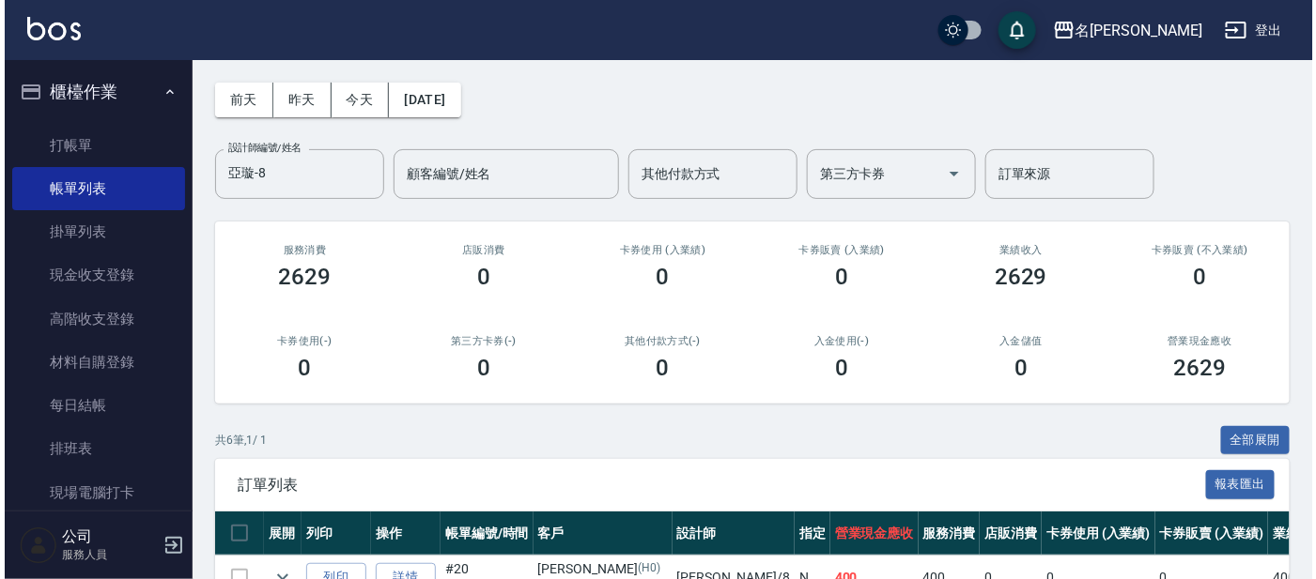
scroll to position [53, 0]
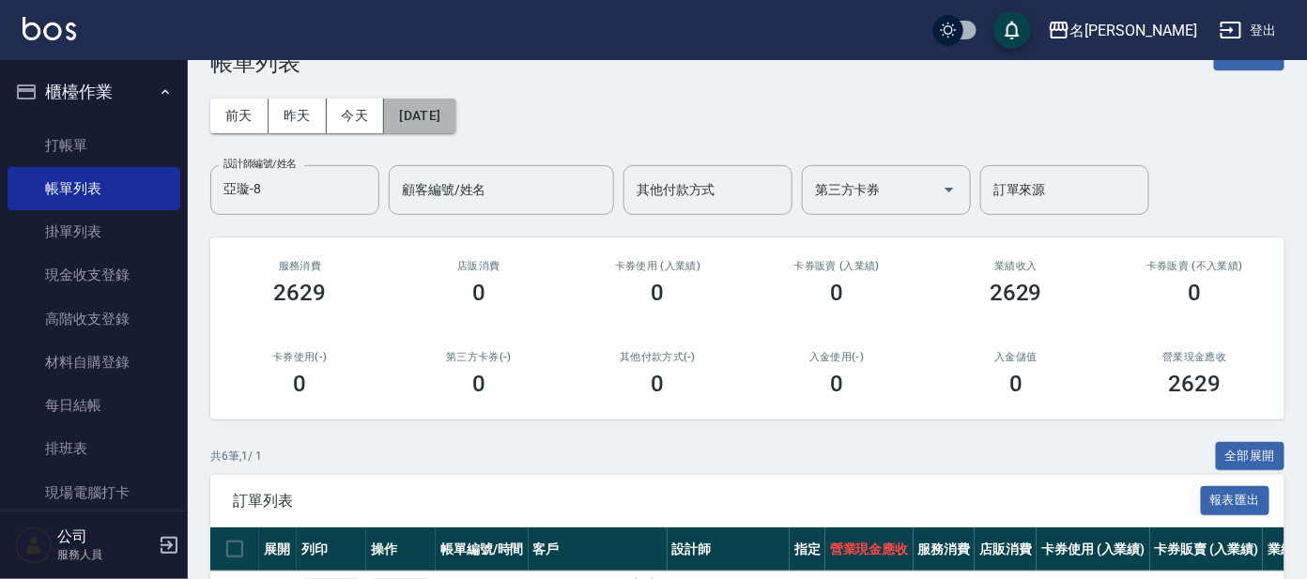
click at [416, 109] on button "[DATE]" at bounding box center [419, 116] width 71 height 35
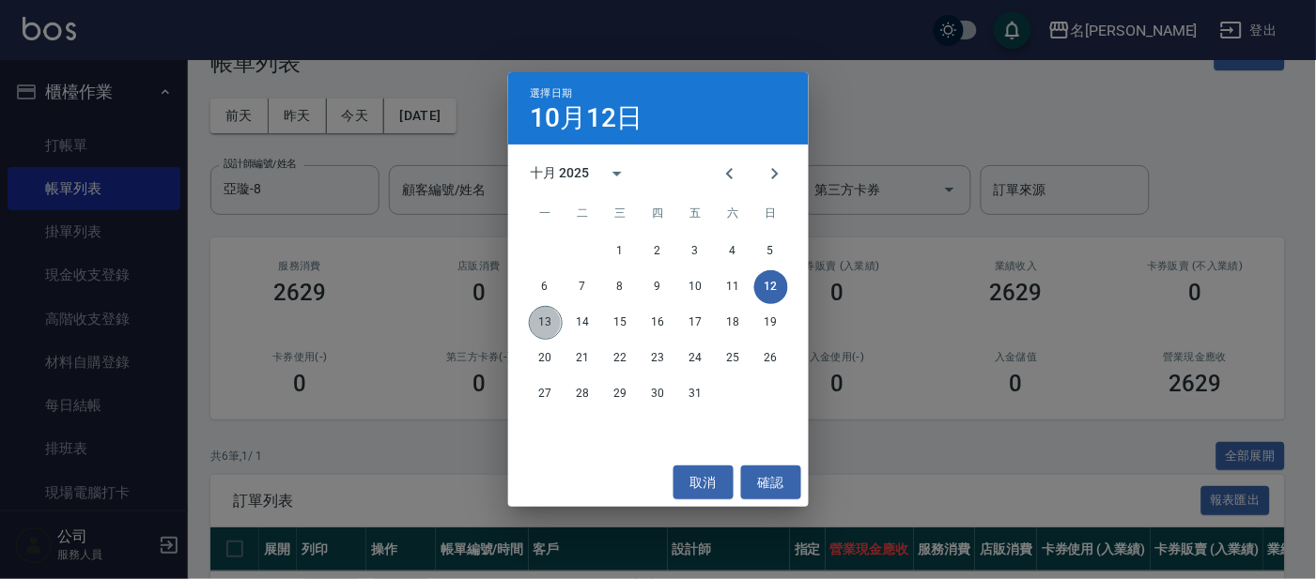
click at [535, 329] on button "13" at bounding box center [546, 323] width 34 height 34
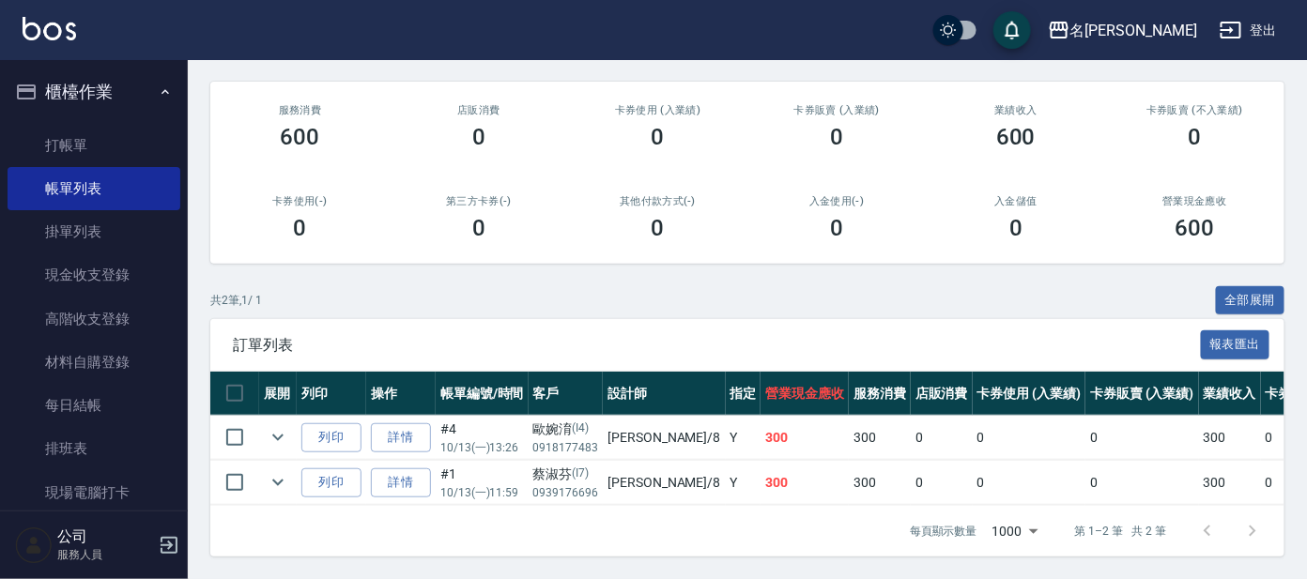
scroll to position [224, 0]
click at [91, 136] on link "打帳單" at bounding box center [94, 145] width 173 height 43
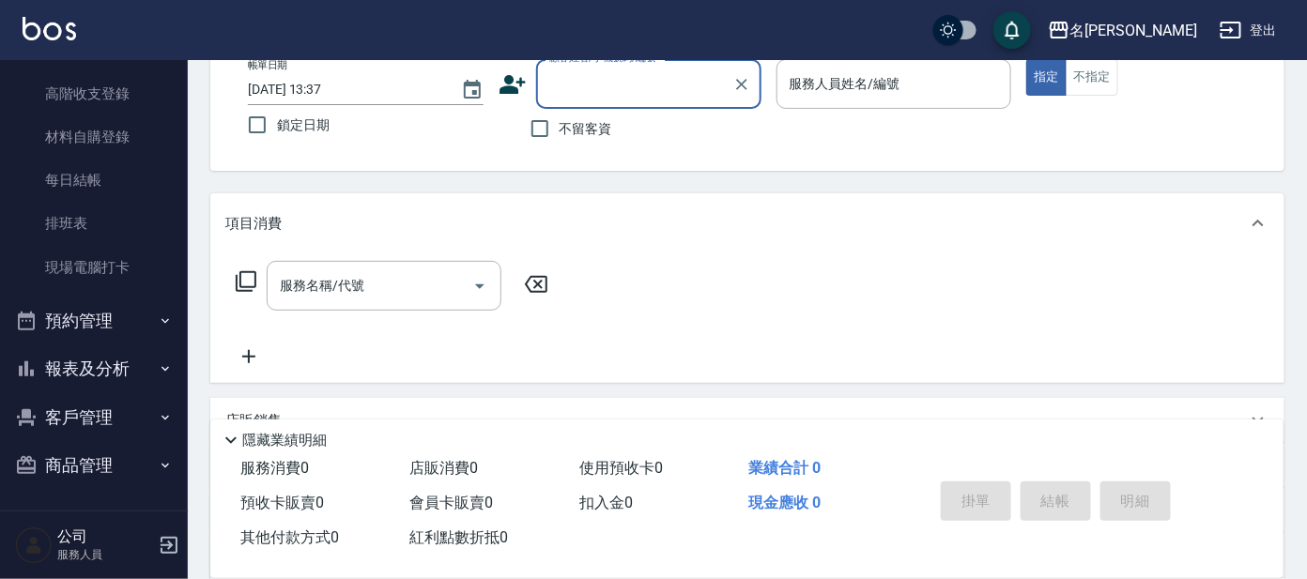
scroll to position [234, 0]
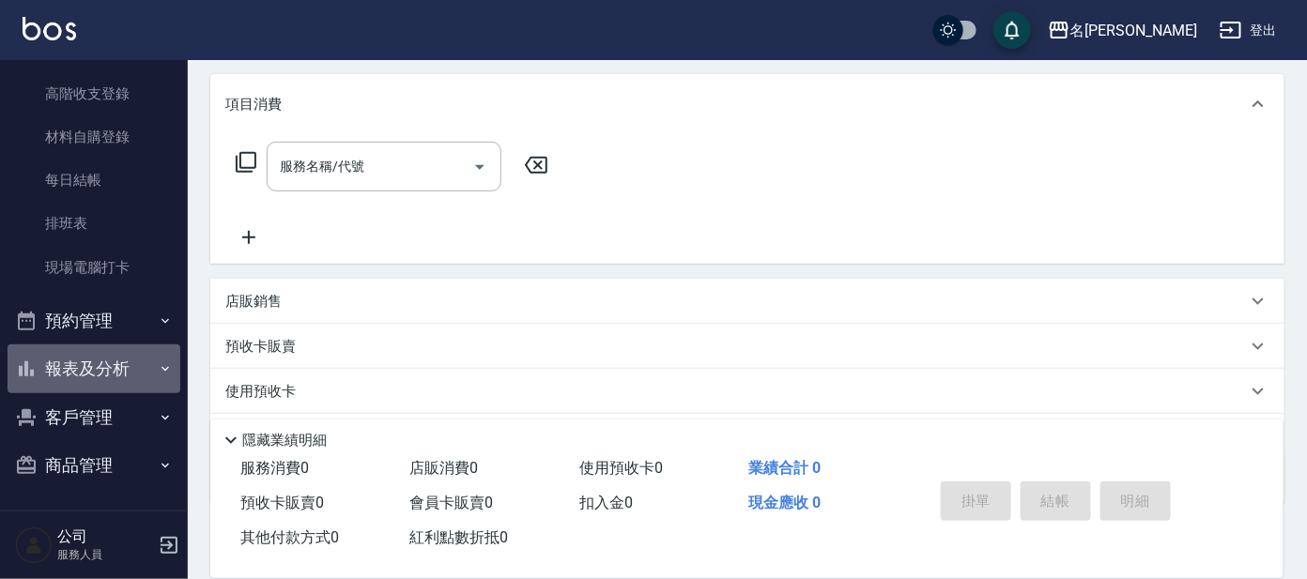
click at [116, 362] on button "報表及分析" at bounding box center [94, 369] width 173 height 49
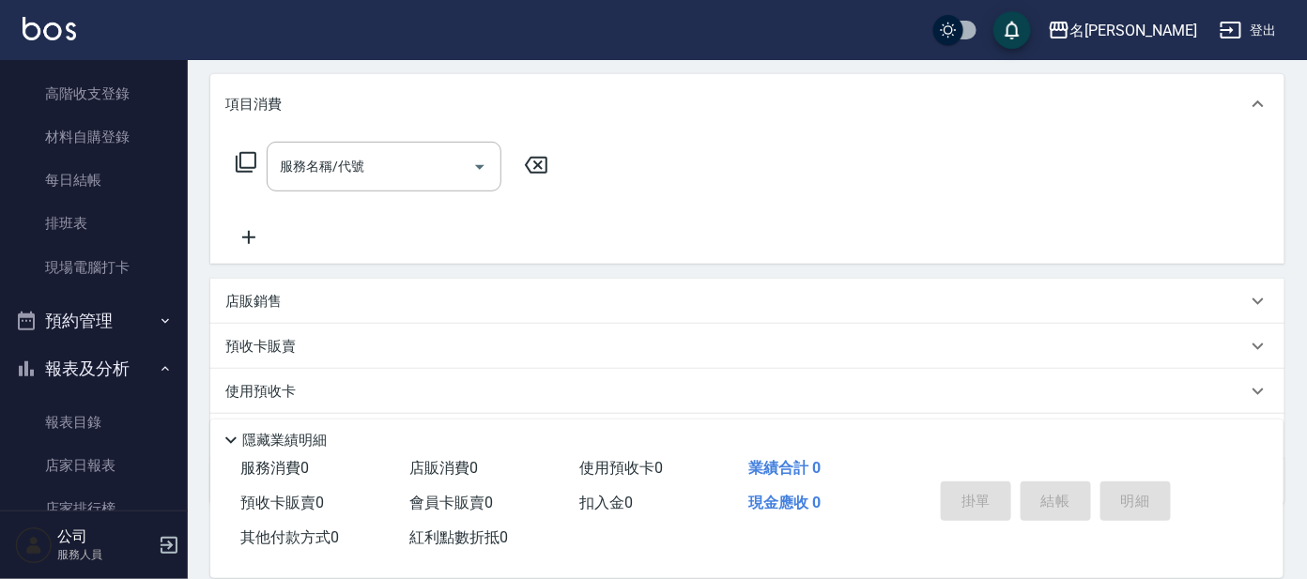
click at [116, 362] on button "報表及分析" at bounding box center [94, 369] width 173 height 49
click at [117, 363] on button "報表及分析" at bounding box center [94, 369] width 173 height 49
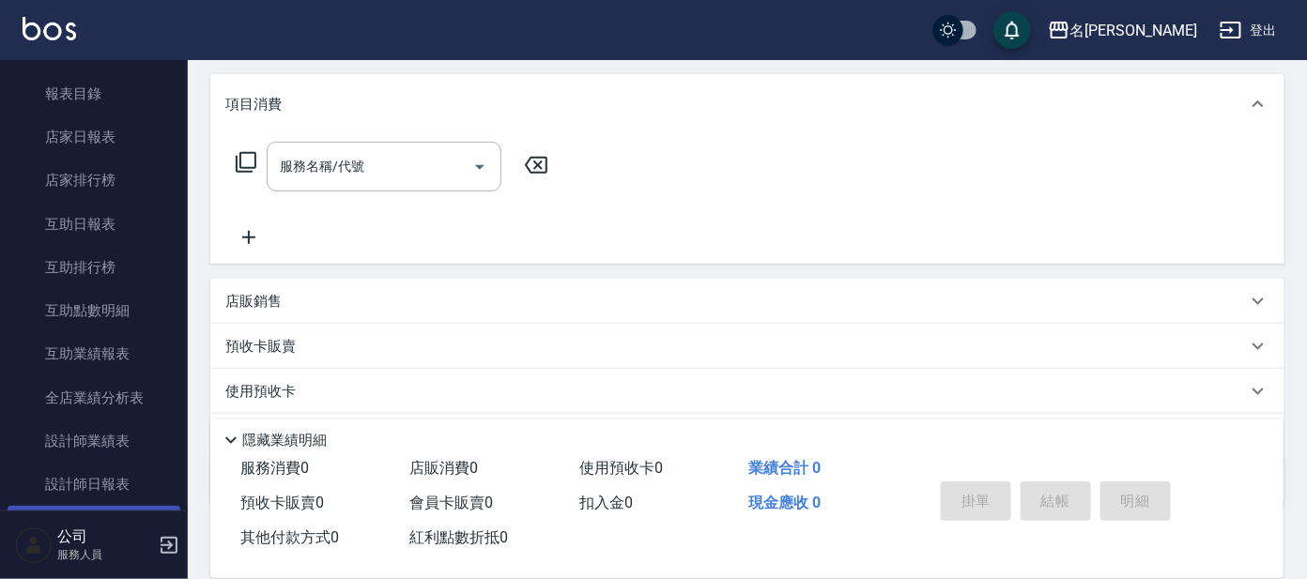
scroll to position [695, 0]
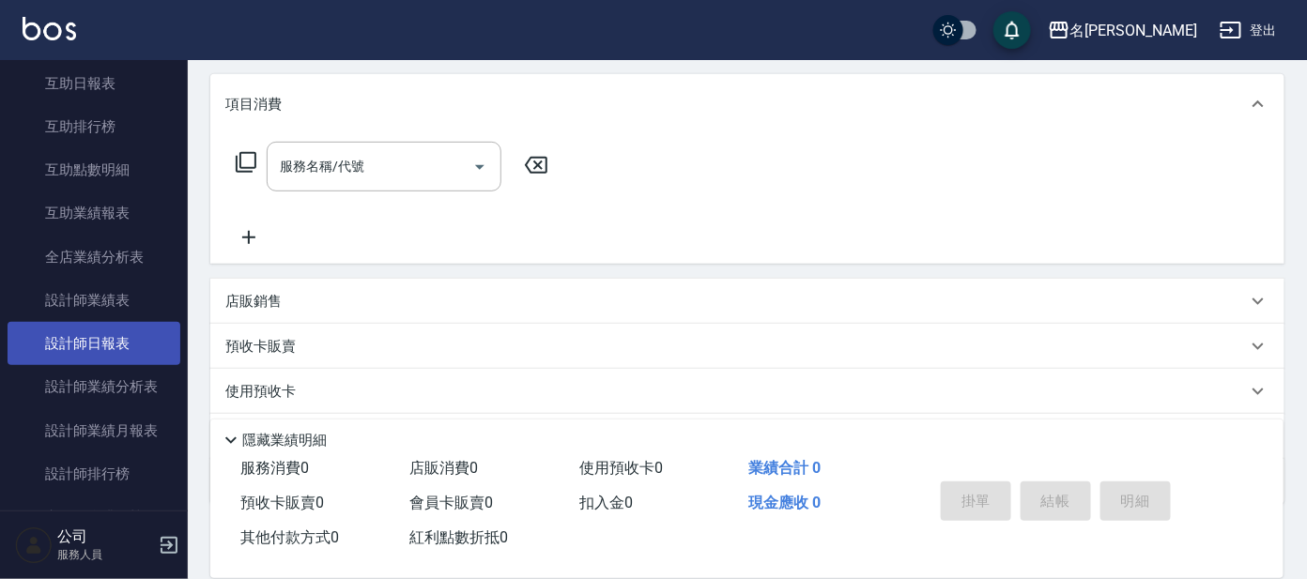
click at [105, 344] on link "設計師日報表" at bounding box center [94, 343] width 173 height 43
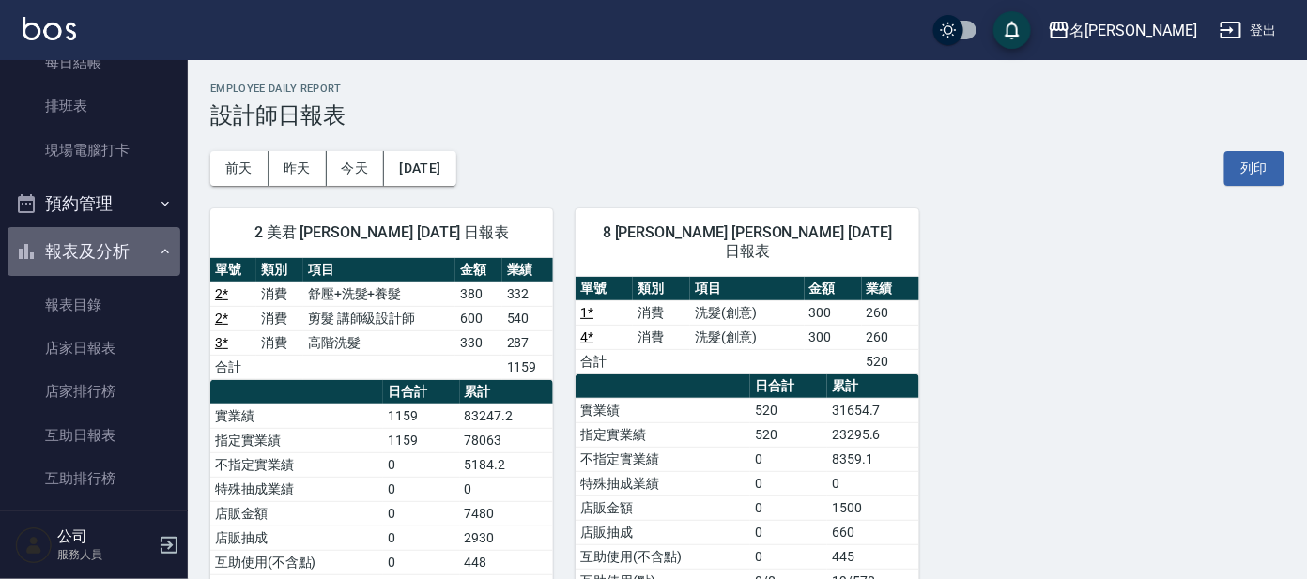
click at [111, 237] on button "報表及分析" at bounding box center [94, 251] width 173 height 49
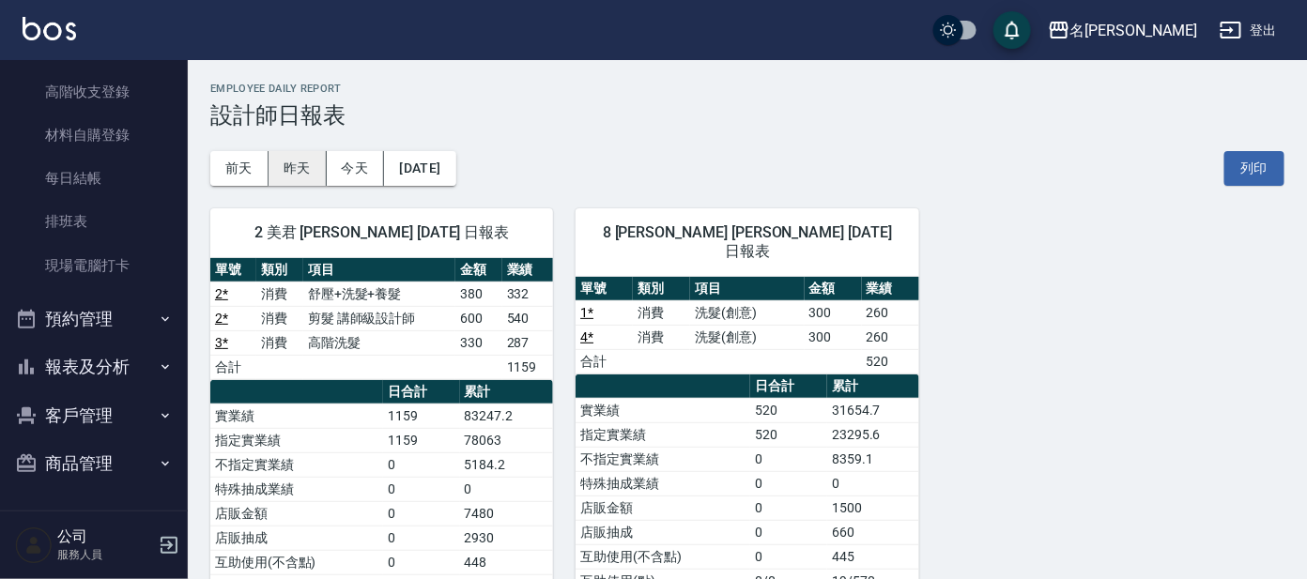
scroll to position [225, 0]
click at [301, 165] on button "昨天" at bounding box center [298, 168] width 58 height 35
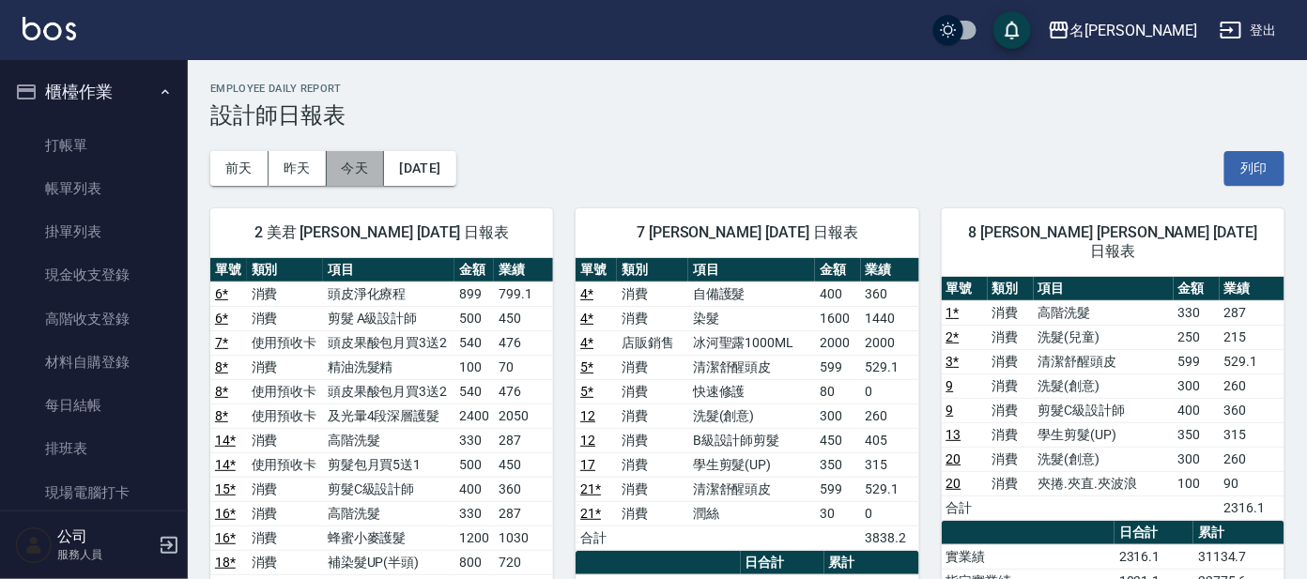
click at [345, 161] on button "今天" at bounding box center [356, 168] width 58 height 35
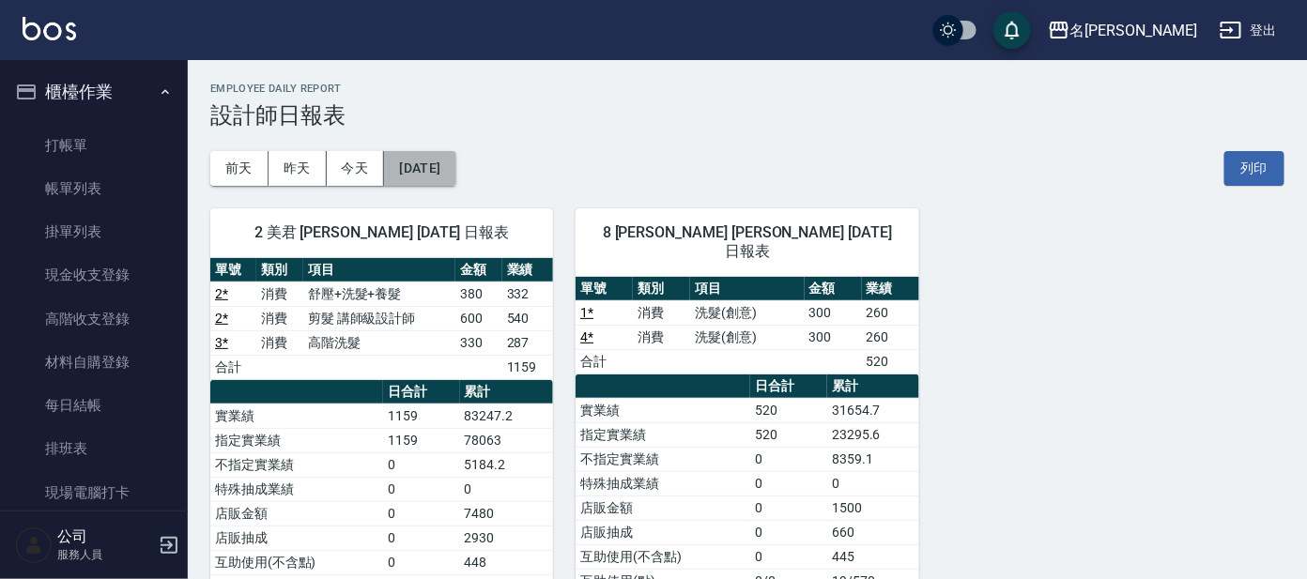
click at [455, 163] on button "[DATE]" at bounding box center [419, 168] width 71 height 35
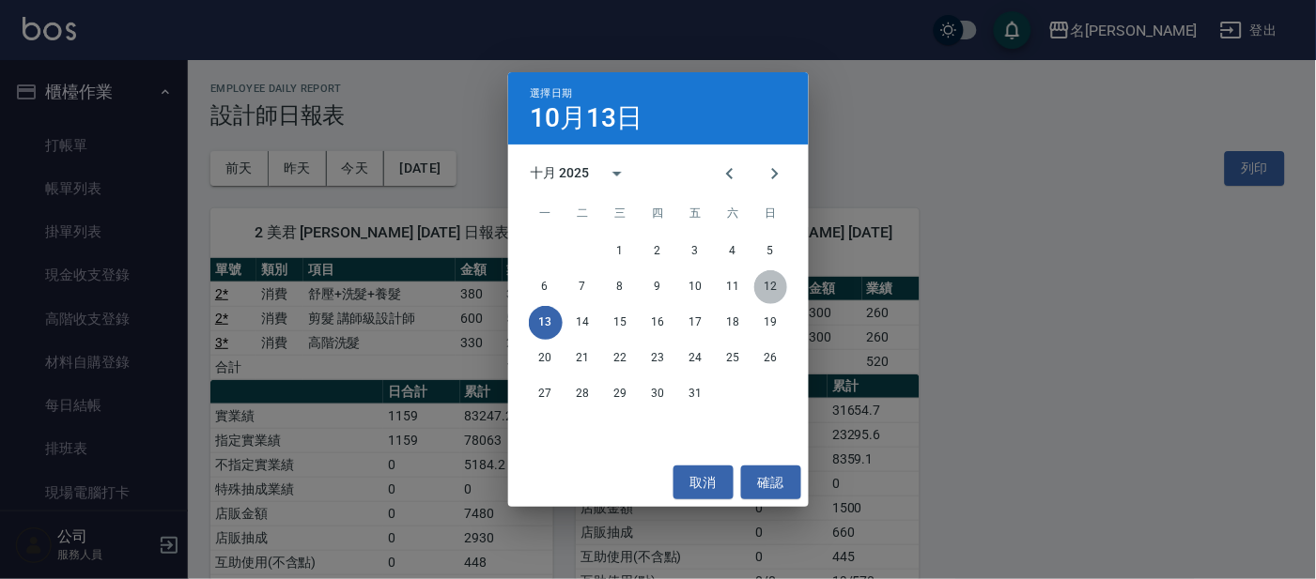
click at [778, 287] on button "12" at bounding box center [771, 287] width 34 height 34
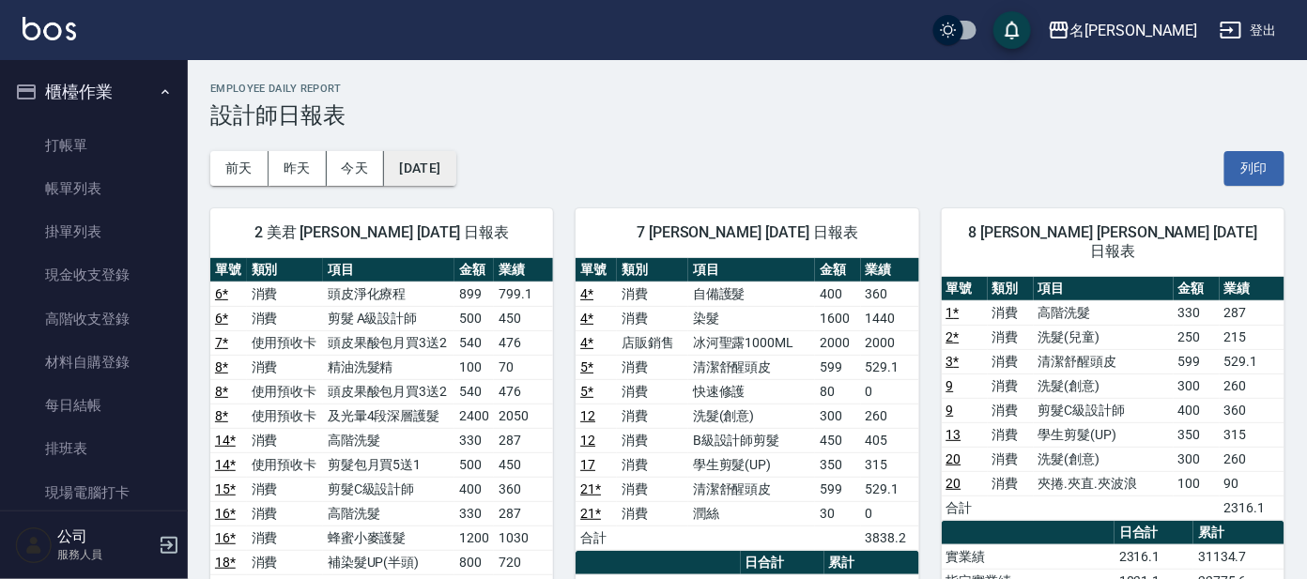
click at [424, 161] on button "[DATE]" at bounding box center [419, 168] width 71 height 35
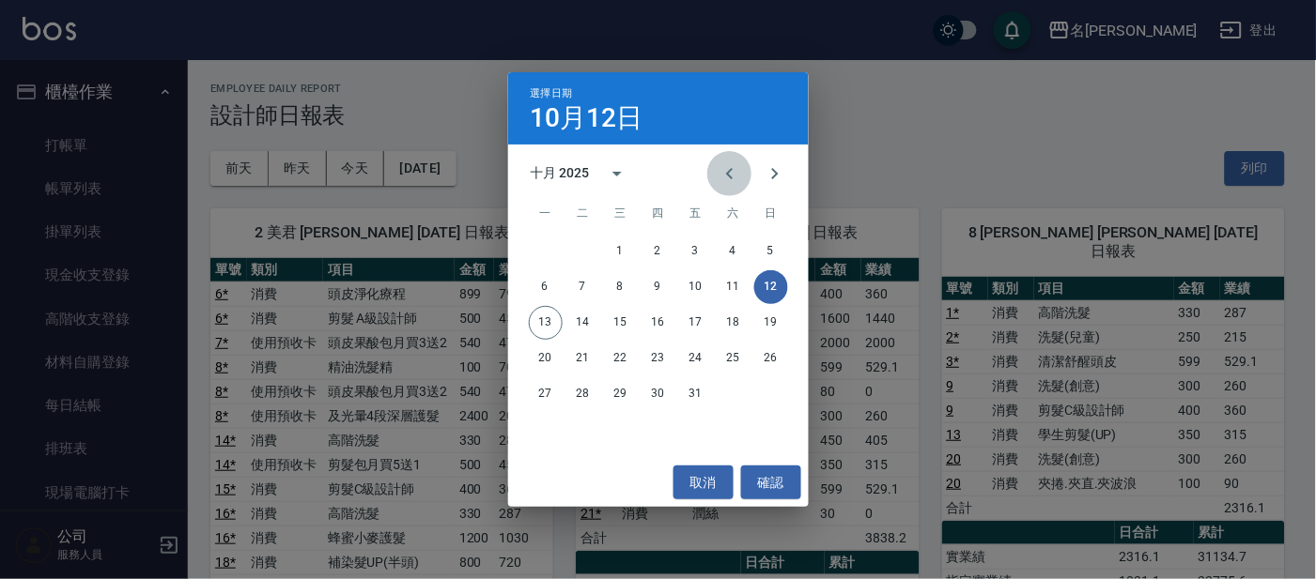
click at [732, 179] on icon "Previous month" at bounding box center [729, 173] width 23 height 23
click at [701, 280] on button "12" at bounding box center [696, 287] width 34 height 34
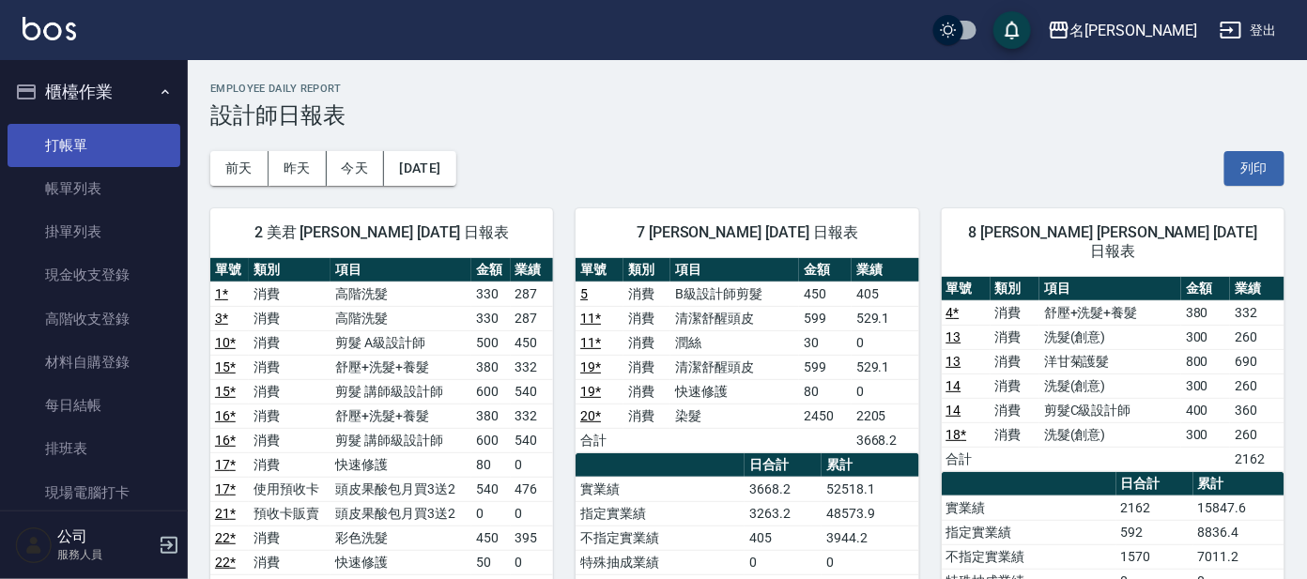
click at [72, 139] on link "打帳單" at bounding box center [94, 145] width 173 height 43
